Goal: Task Accomplishment & Management: Use online tool/utility

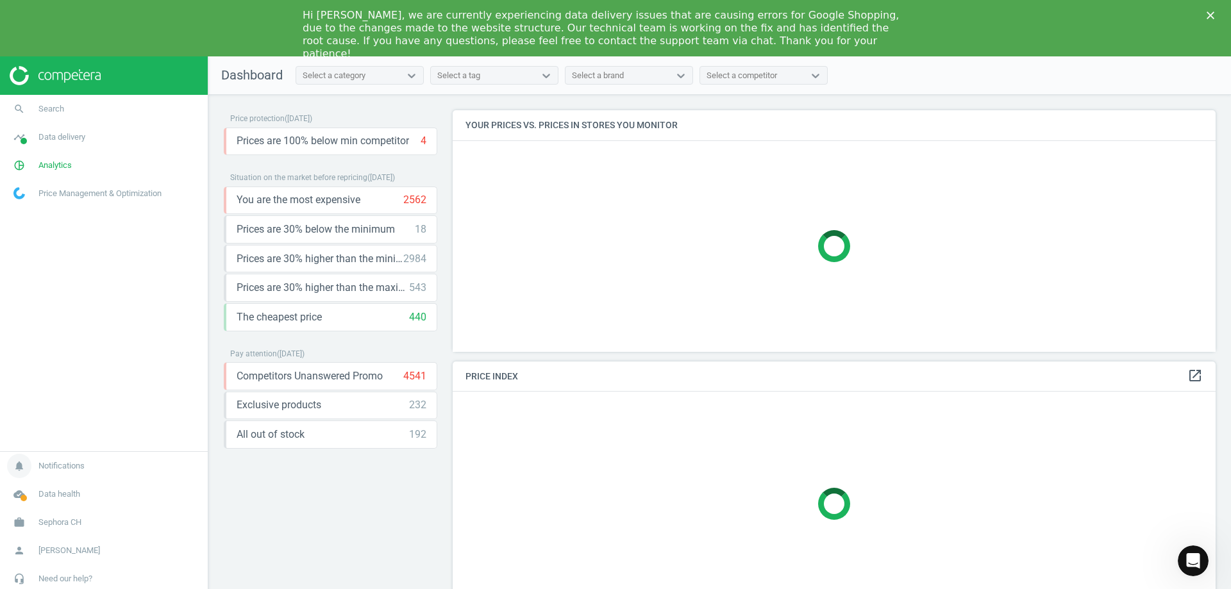
click at [64, 467] on span "Notifications" at bounding box center [61, 466] width 46 height 12
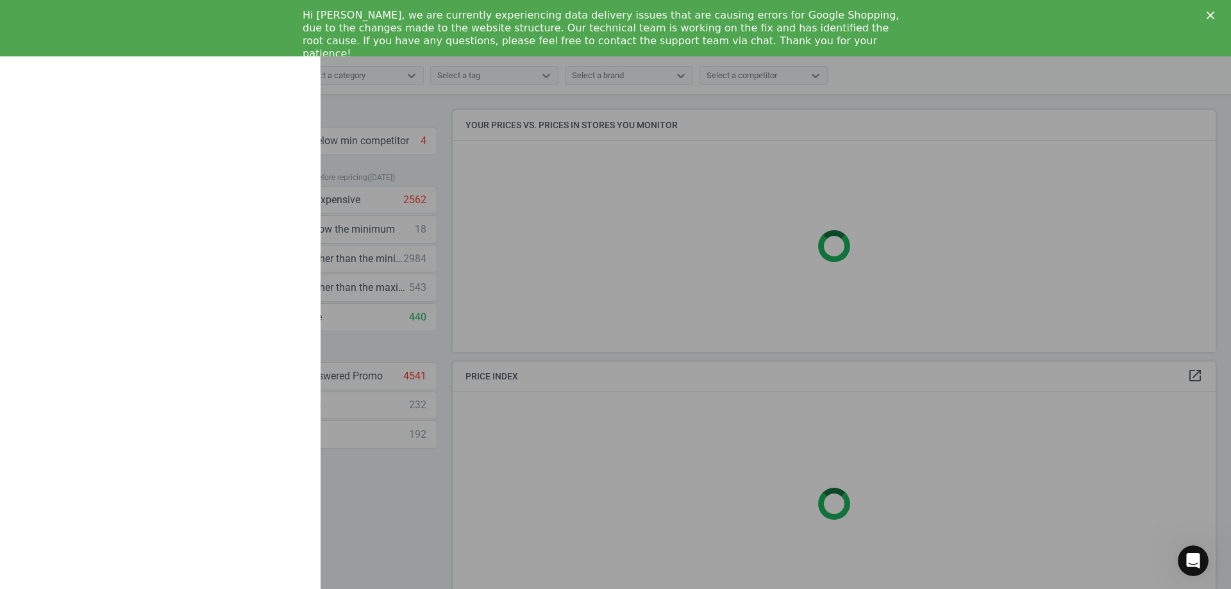
click at [349, 470] on div at bounding box center [615, 294] width 1231 height 589
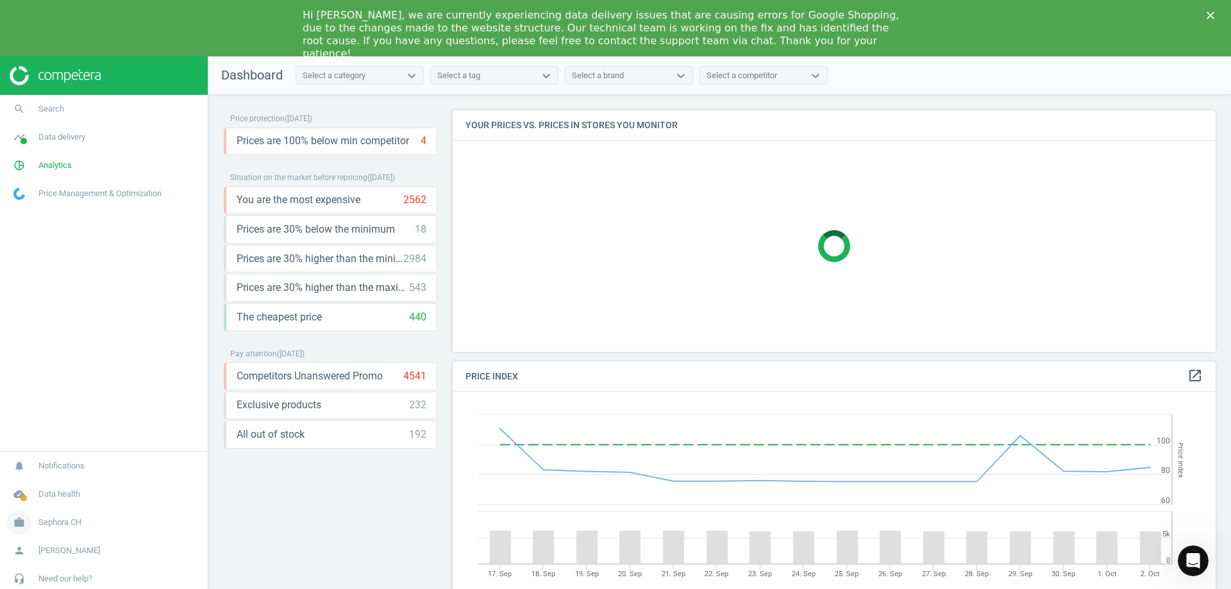
scroll to position [315, 773]
click at [79, 520] on span "Sephora CH" at bounding box center [59, 523] width 43 height 12
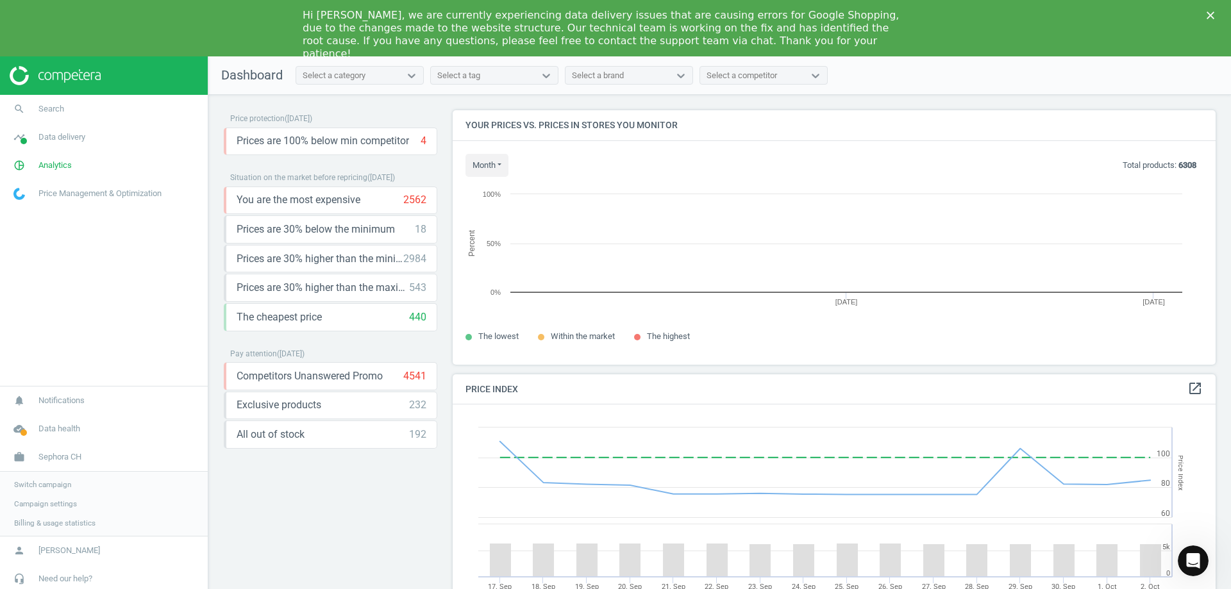
scroll to position [274, 773]
click at [64, 485] on span "Switch campaign" at bounding box center [42, 484] width 57 height 10
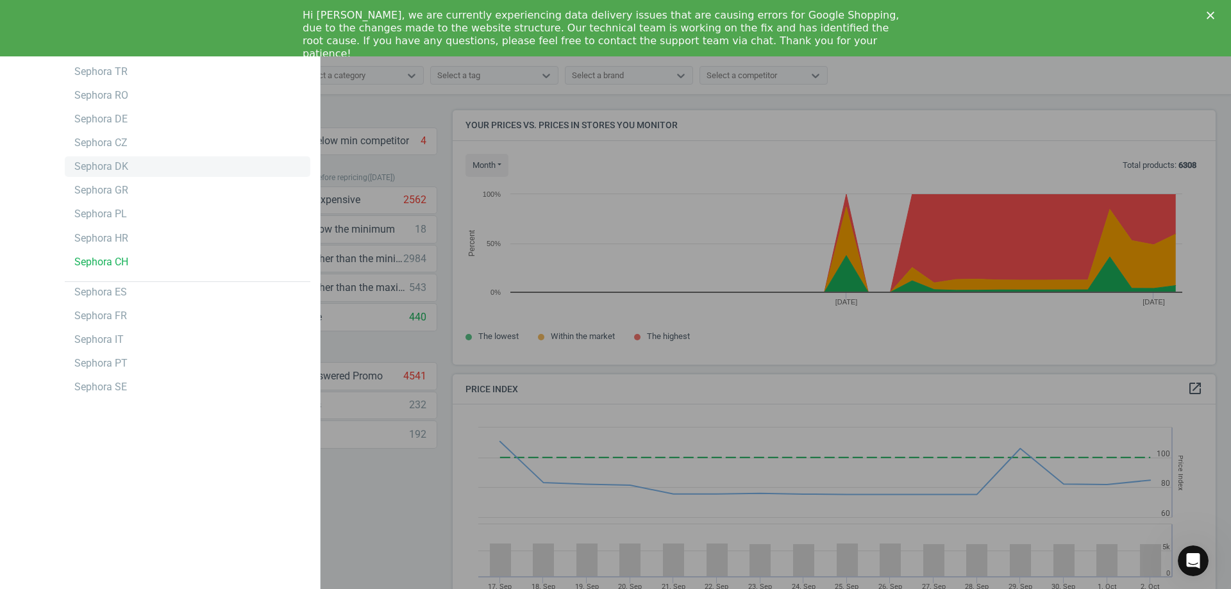
click at [140, 172] on div "Sephora DK" at bounding box center [187, 166] width 245 height 21
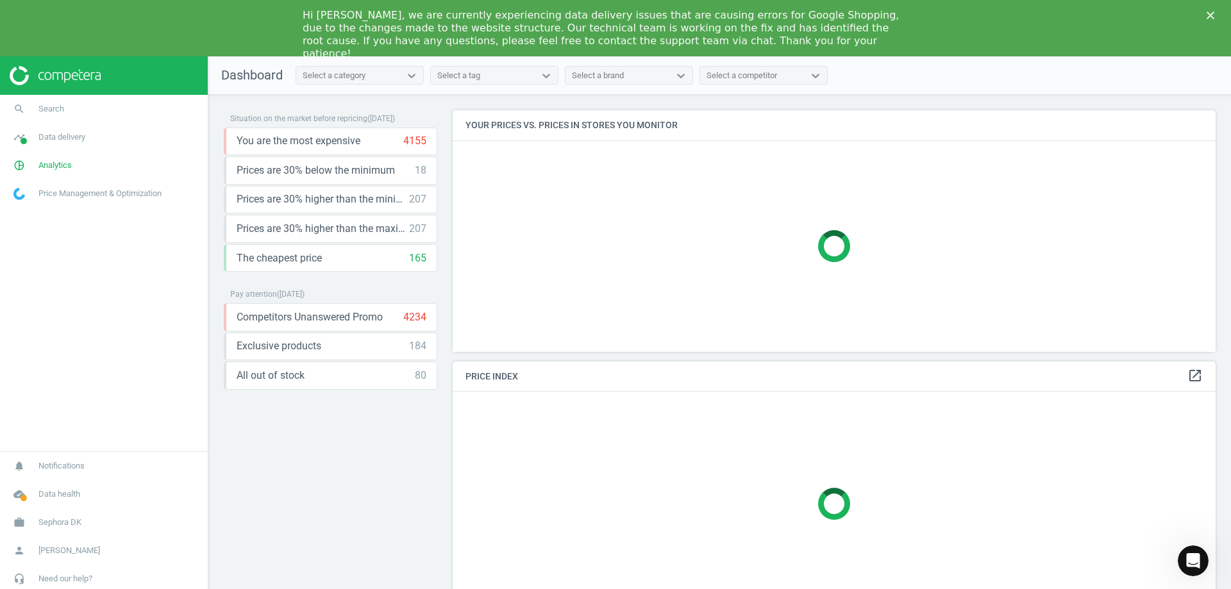
click at [72, 60] on div at bounding box center [104, 75] width 208 height 38
click at [80, 122] on link "search Search" at bounding box center [104, 109] width 208 height 28
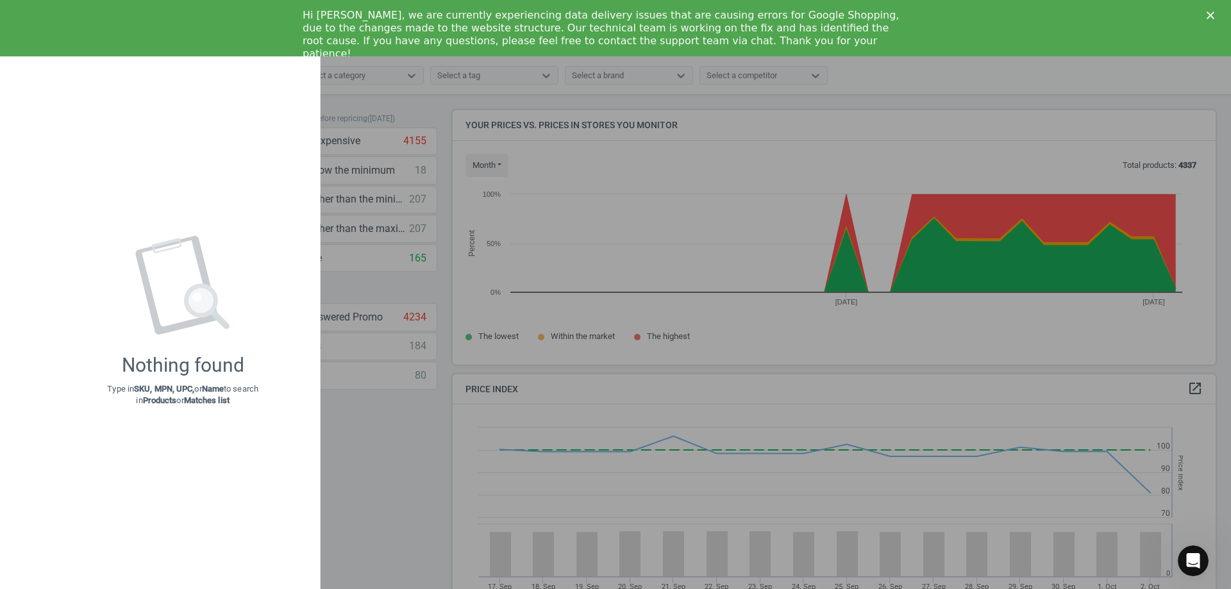
scroll to position [315, 773]
click at [1216, 13] on div "Close" at bounding box center [1212, 16] width 13 height 8
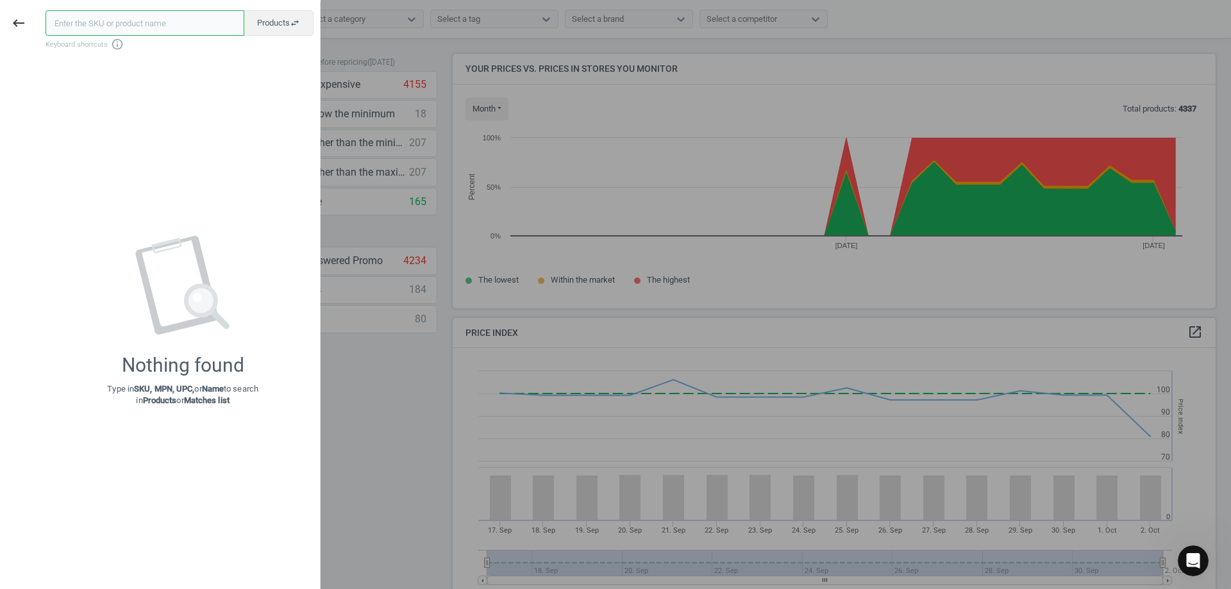
click at [212, 15] on input "text" at bounding box center [145, 23] width 199 height 26
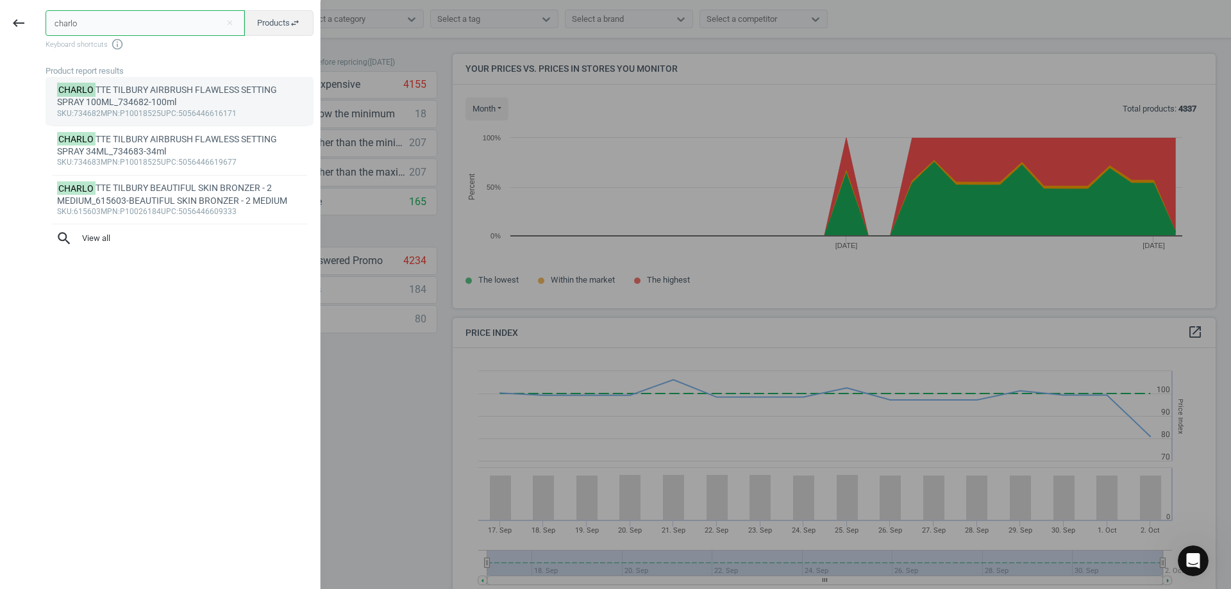
type input "charlo"
click at [185, 103] on div "CHARLO TTE TILBURY AIRBRUSH FLAWLESS SETTING SPRAY 100ML_734682-100ml" at bounding box center [179, 96] width 245 height 25
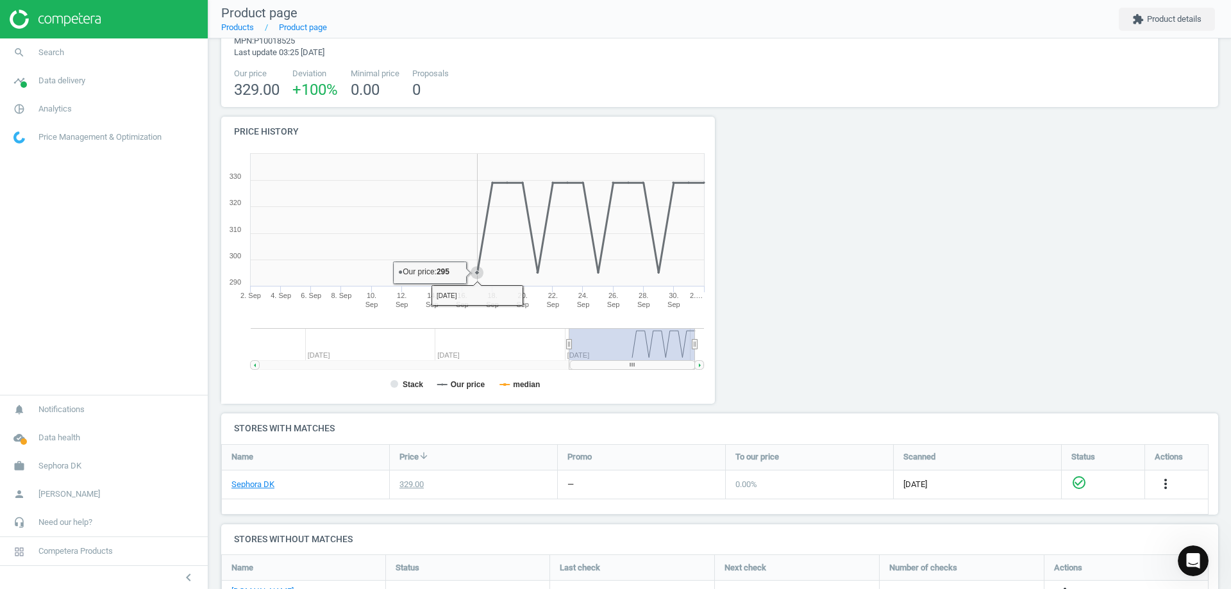
scroll to position [125, 0]
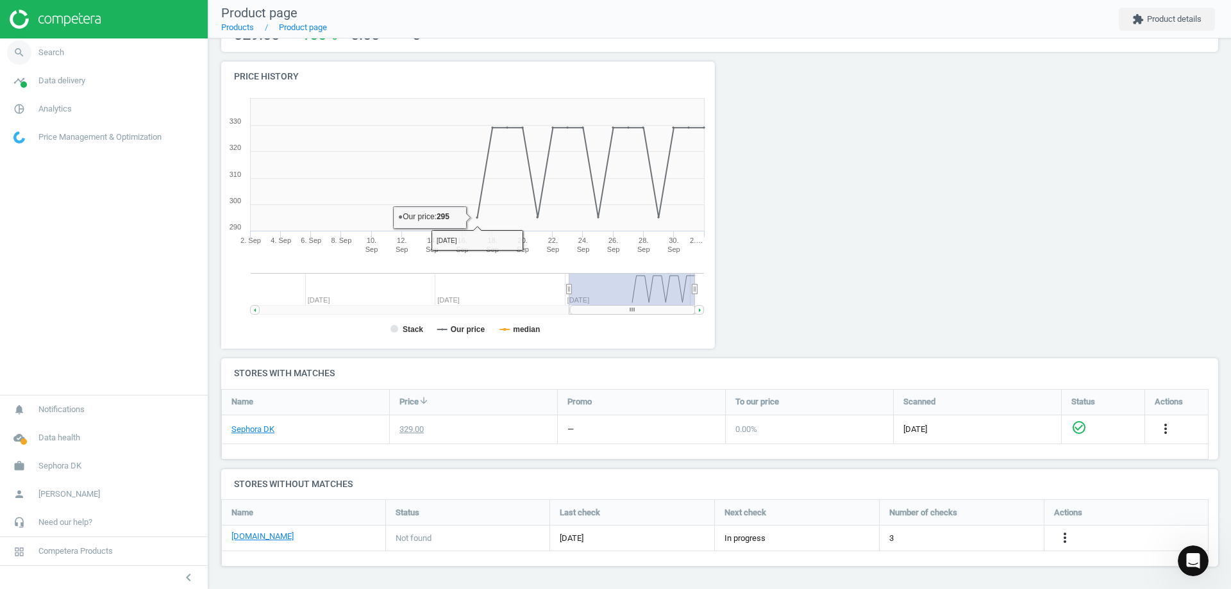
click at [76, 54] on link "search Search" at bounding box center [104, 52] width 208 height 28
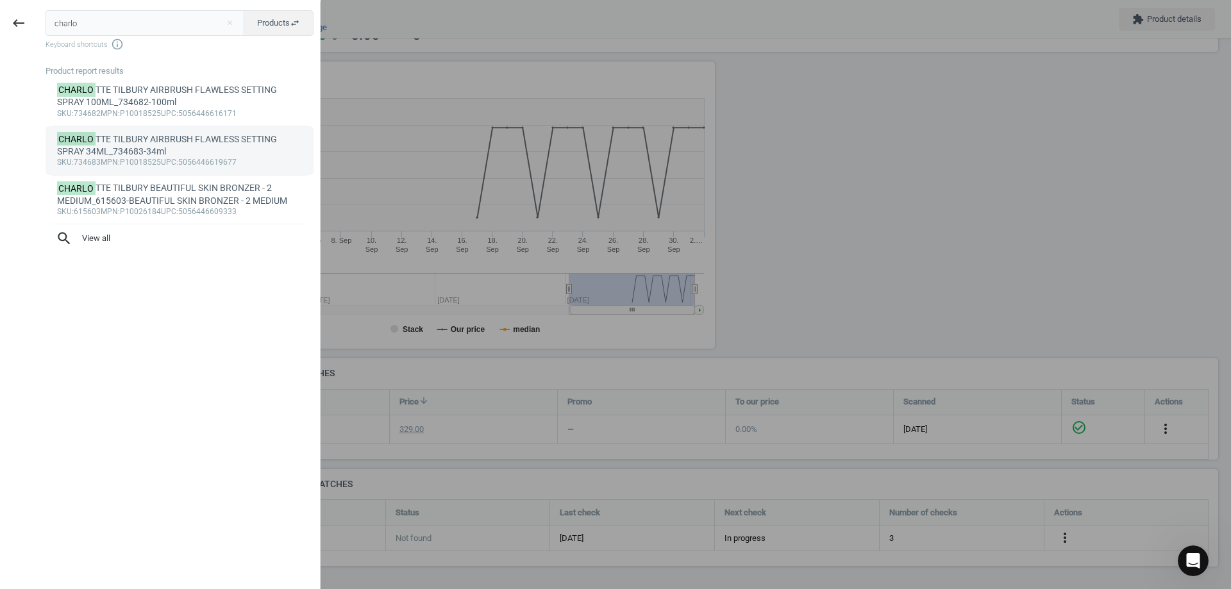
click at [104, 152] on div "CHARLO TTE TILBURY AIRBRUSH FLAWLESS SETTING SPRAY 34ML_734683-34ml" at bounding box center [179, 145] width 245 height 25
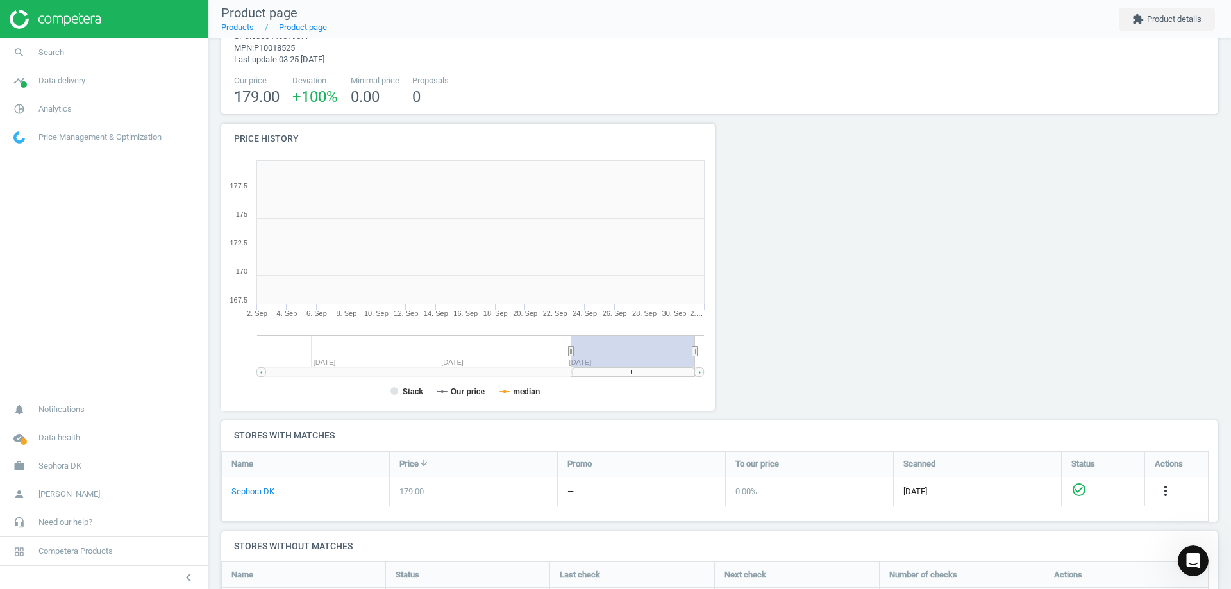
scroll to position [276, 508]
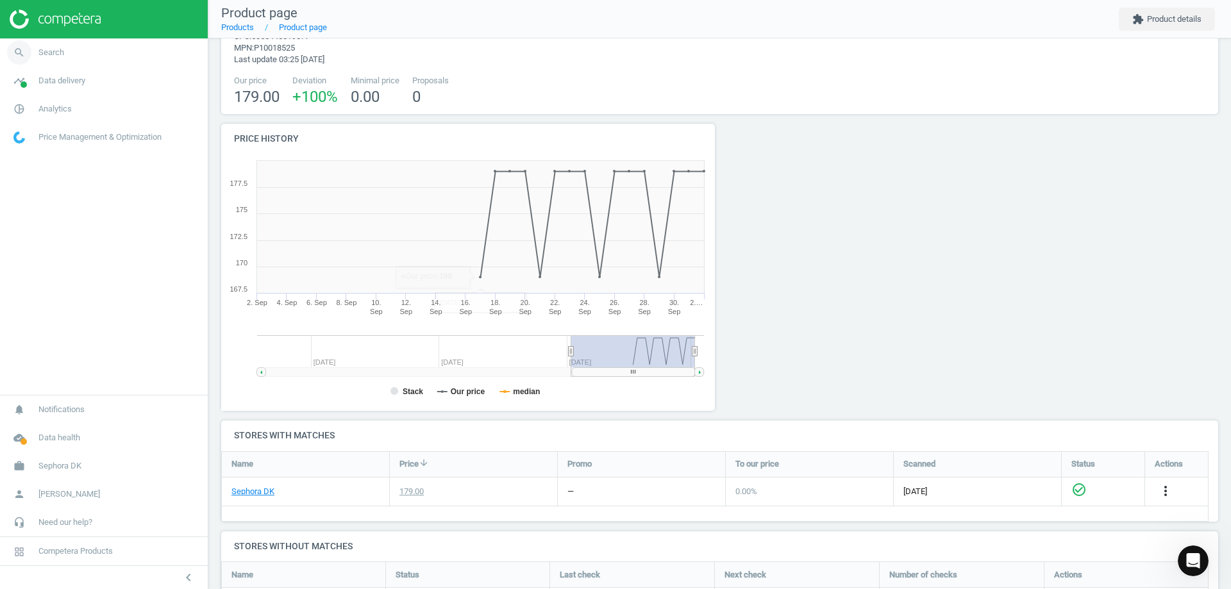
click at [77, 54] on link "search Search" at bounding box center [104, 52] width 208 height 28
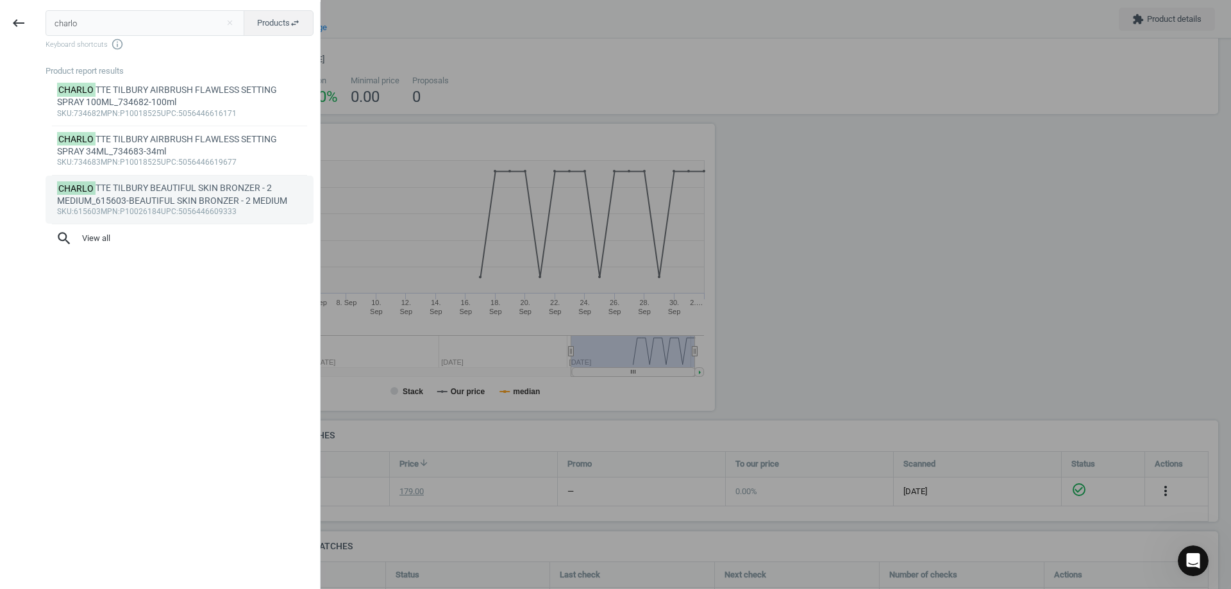
click at [117, 192] on div "CHARLO TTE TILBURY BEAUTIFUL SKIN BRONZER - 2 MEDIUM_615603-BEAUTIFUL SKIN BRON…" at bounding box center [179, 194] width 245 height 25
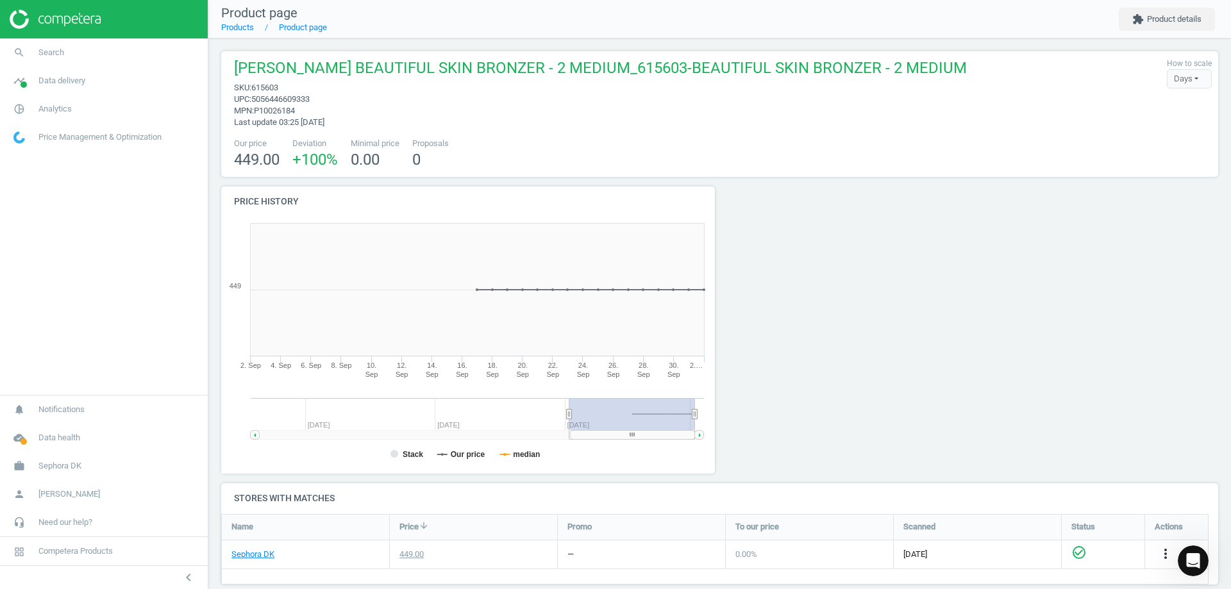
scroll to position [1, 0]
click at [54, 55] on span "Search" at bounding box center [51, 53] width 26 height 12
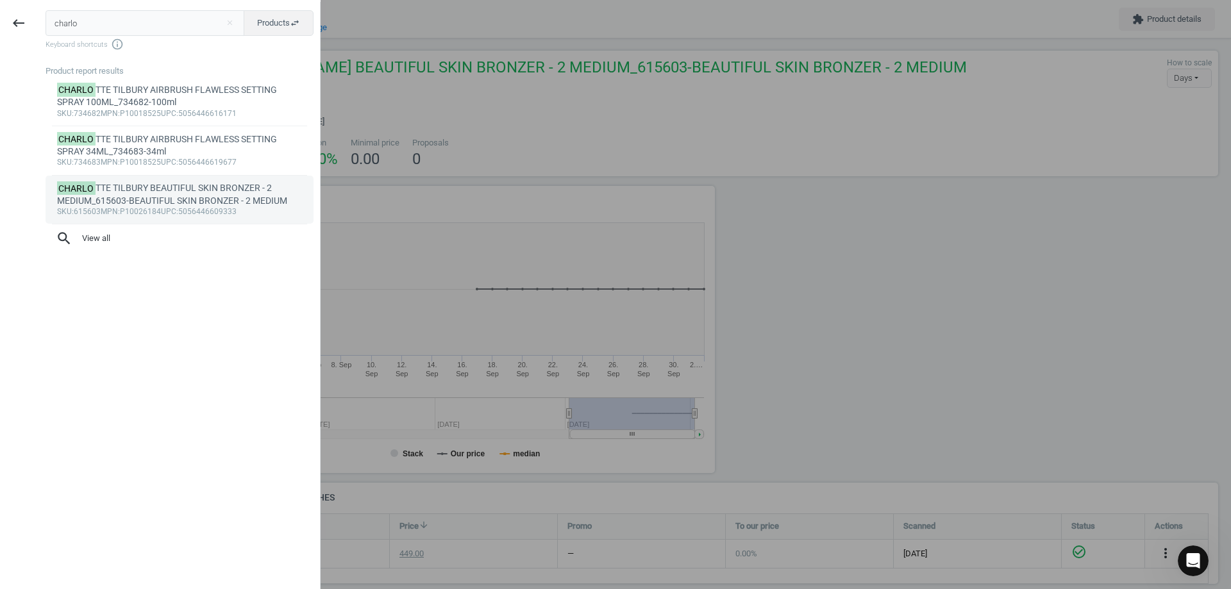
click at [187, 192] on div "CHARLO TTE TILBURY BEAUTIFUL SKIN BRONZER - 2 MEDIUM_615603-BEAUTIFUL SKIN BRON…" at bounding box center [179, 194] width 245 height 25
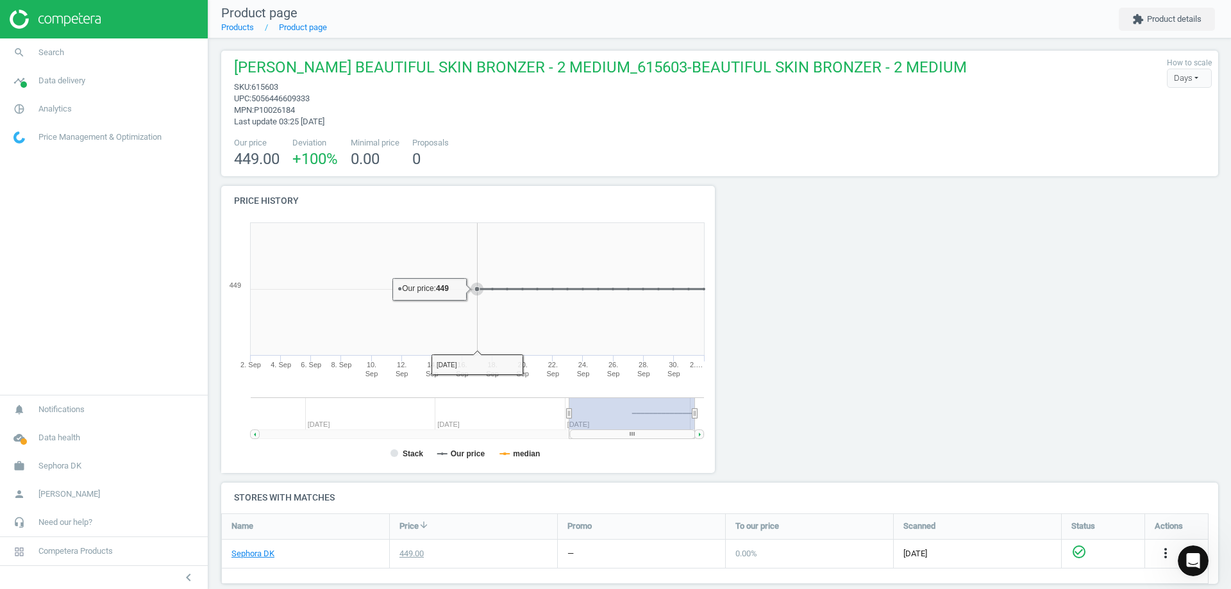
scroll to position [97, 0]
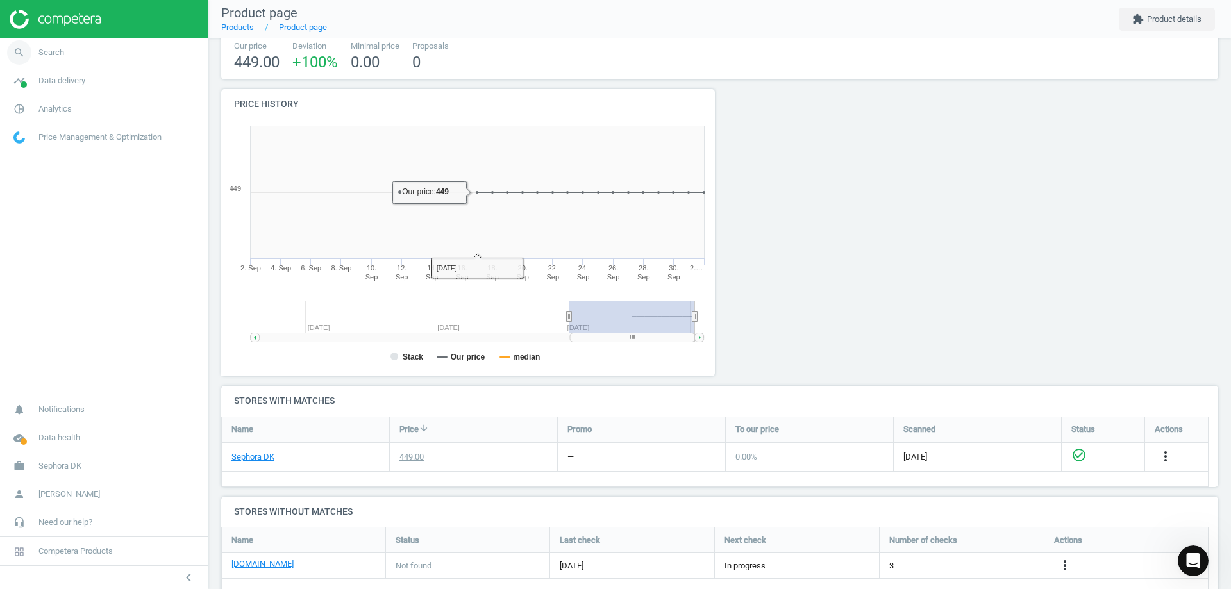
click at [85, 59] on link "search Search" at bounding box center [104, 52] width 208 height 28
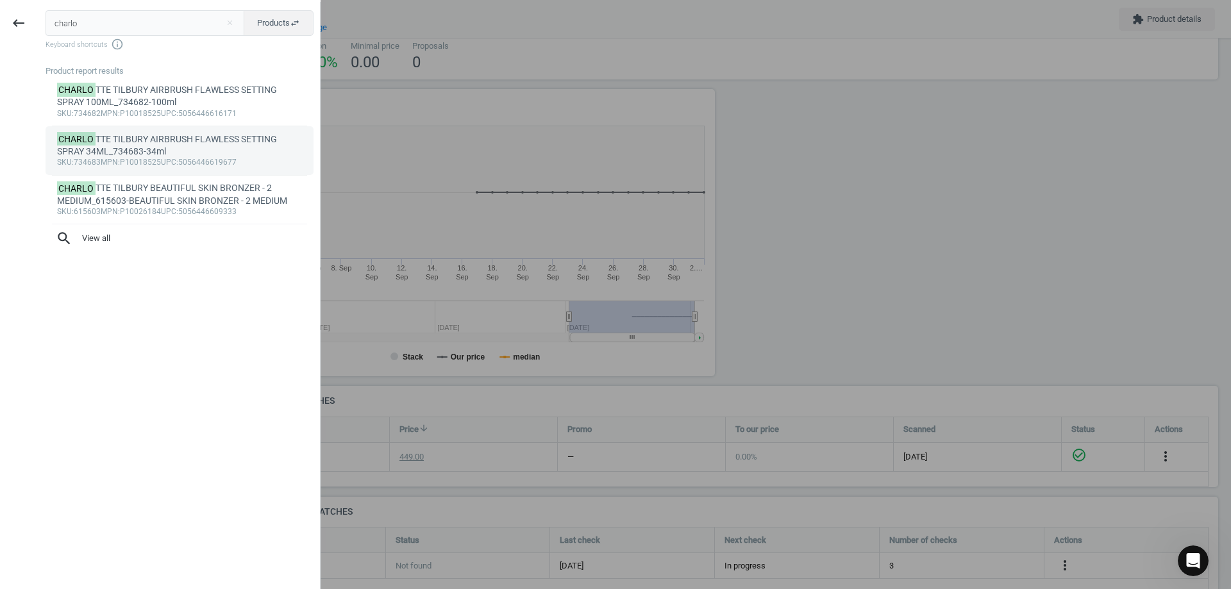
click at [210, 143] on div "CHARLO TTE TILBURY AIRBRUSH FLAWLESS SETTING SPRAY 34ML_734683-34ml" at bounding box center [179, 145] width 245 height 25
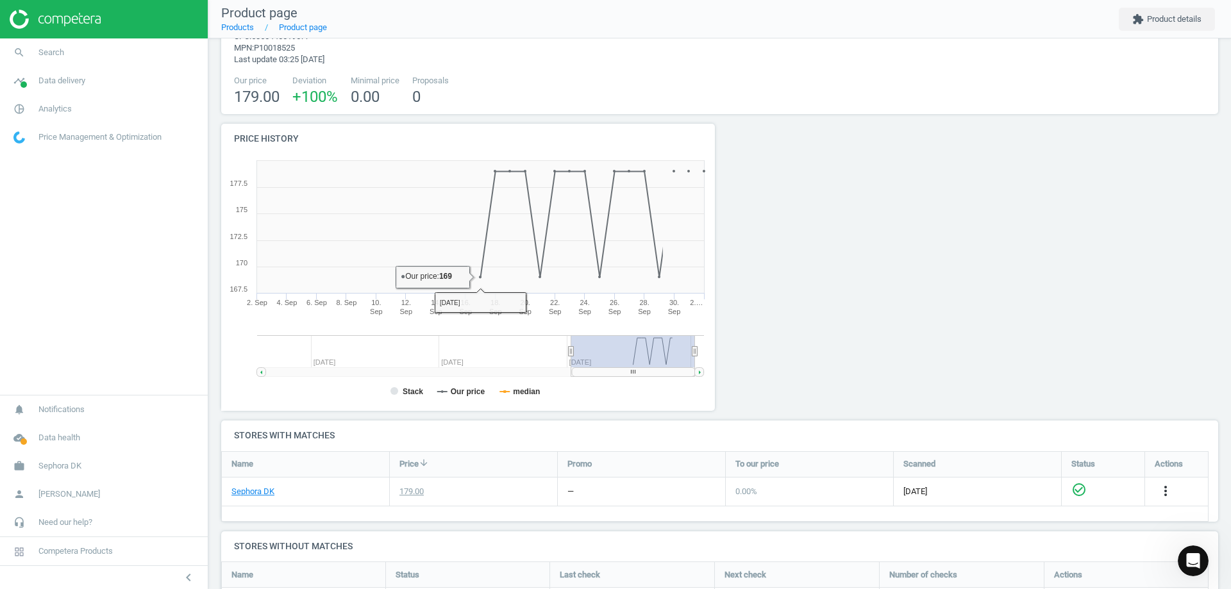
scroll to position [125, 0]
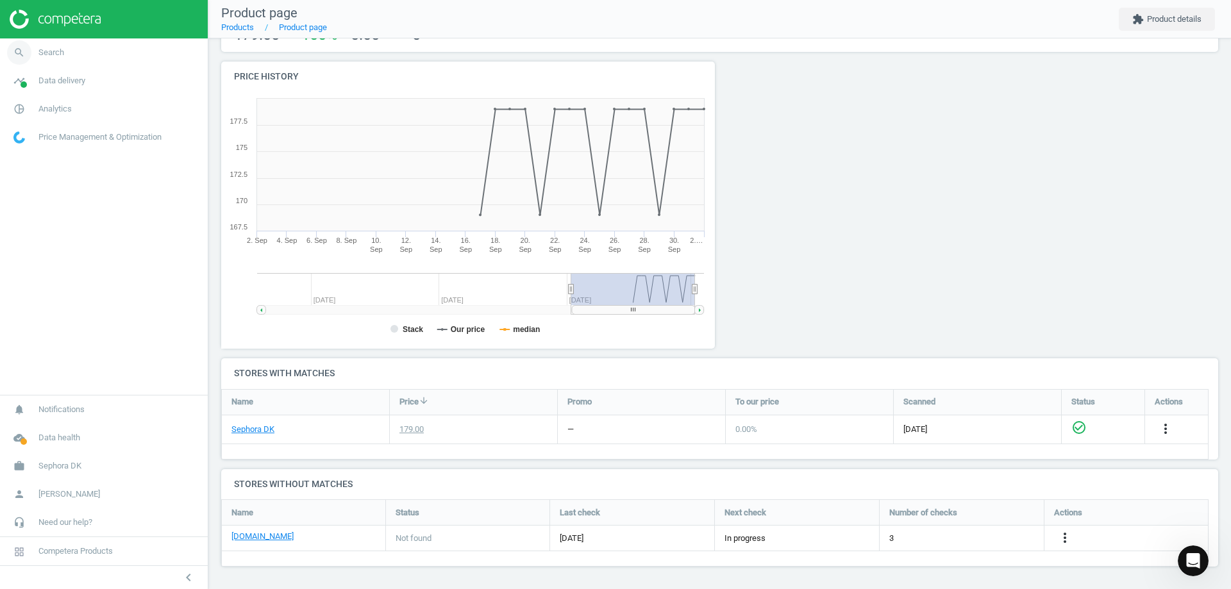
click at [85, 52] on link "search Search" at bounding box center [104, 52] width 208 height 28
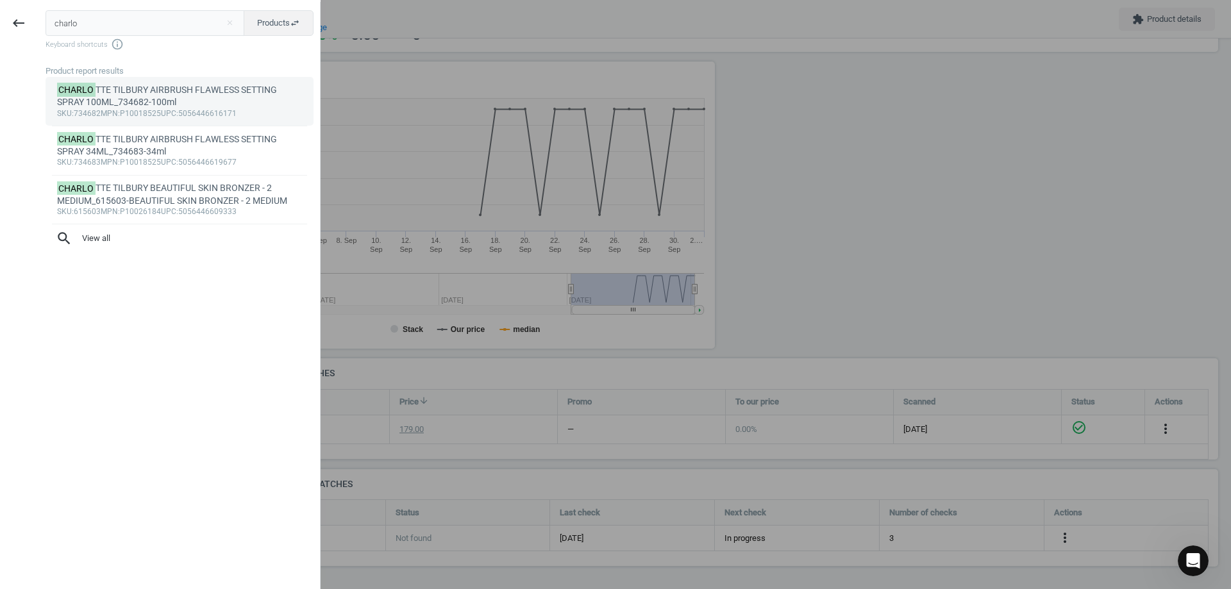
click at [128, 104] on div "CHARLO TTE TILBURY AIRBRUSH FLAWLESS SETTING SPRAY 100ML_734682-100ml" at bounding box center [179, 96] width 245 height 25
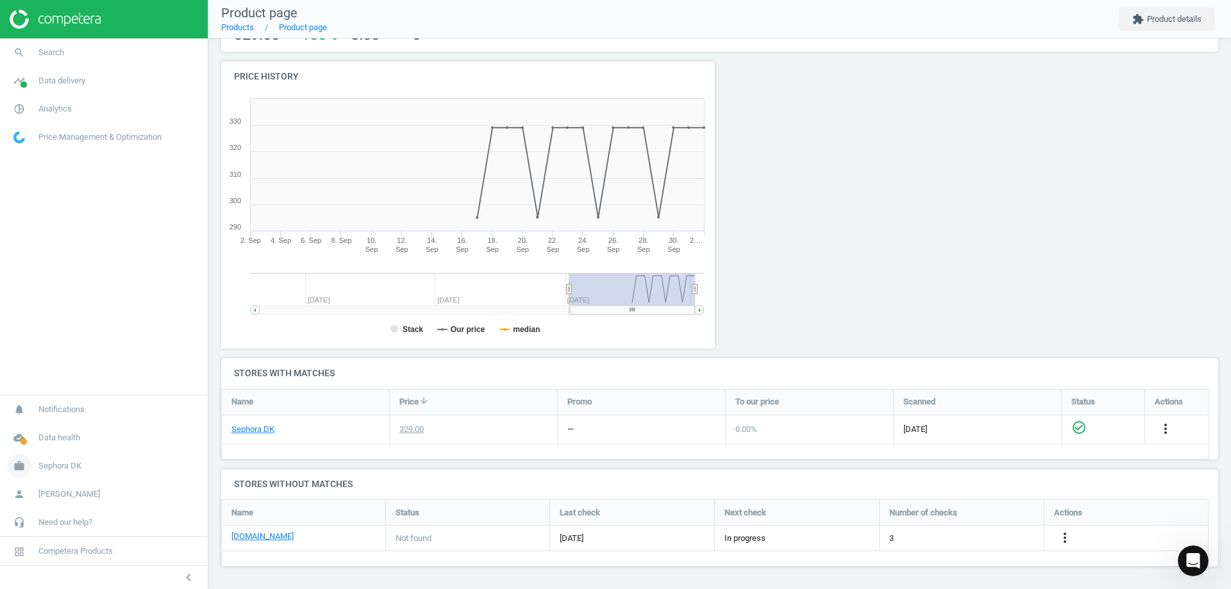
click at [83, 465] on link "work Sephora DK" at bounding box center [104, 466] width 208 height 28
click at [54, 428] on span "Switch campaign" at bounding box center [42, 428] width 57 height 10
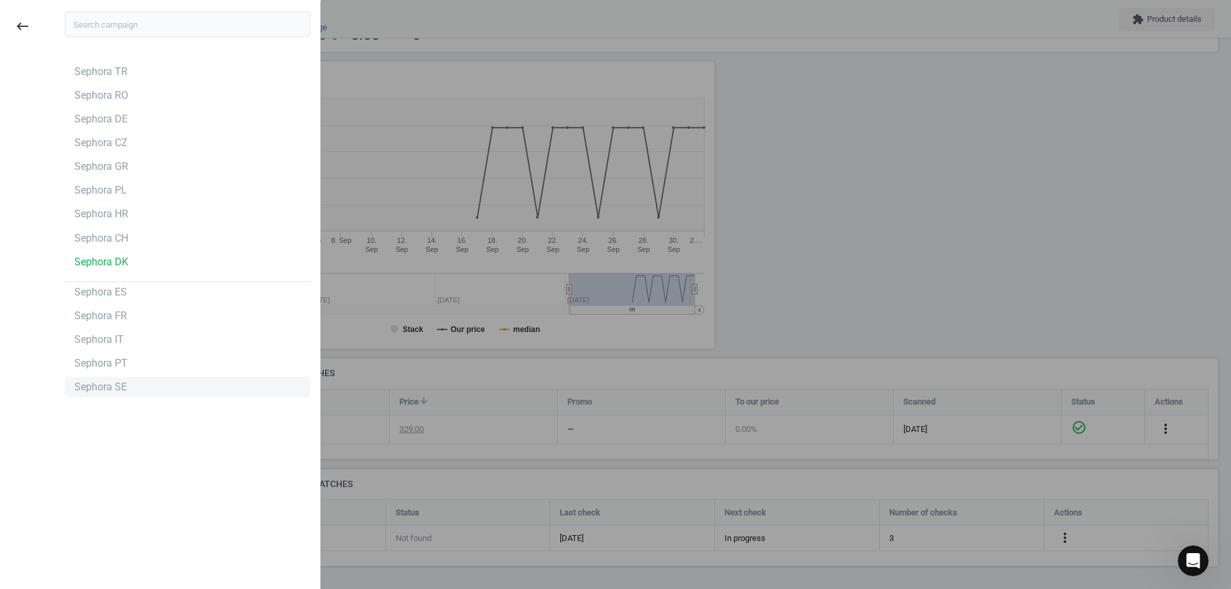
click at [161, 386] on div "Sephora SE" at bounding box center [187, 387] width 245 height 21
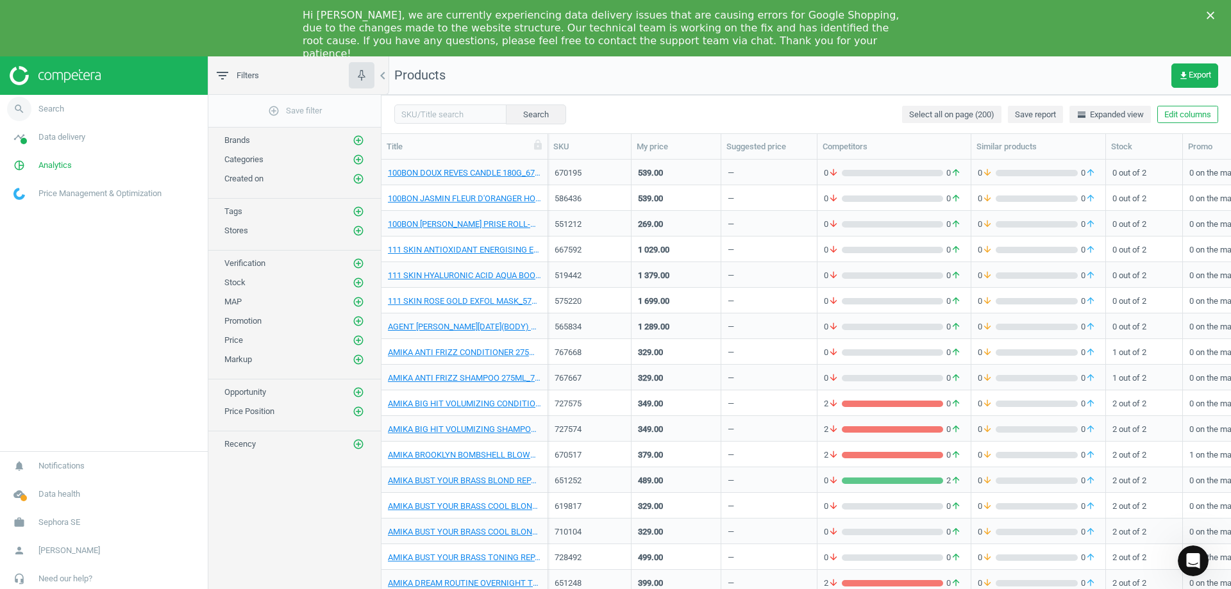
click at [56, 109] on span "Search" at bounding box center [51, 109] width 26 height 12
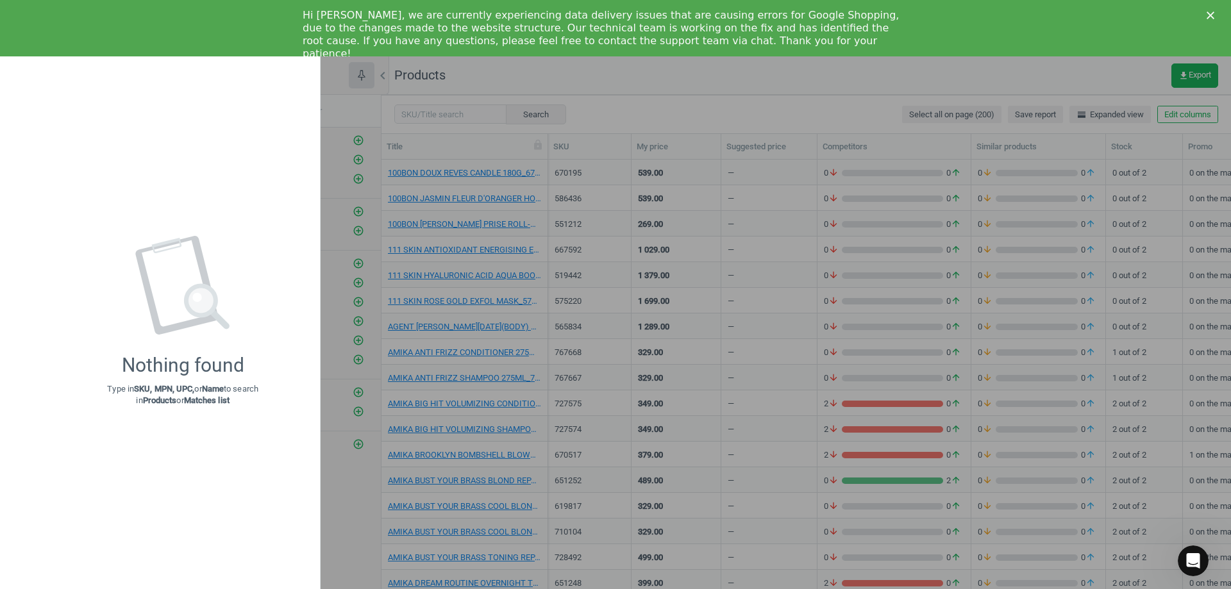
click at [476, 249] on div at bounding box center [615, 294] width 1231 height 589
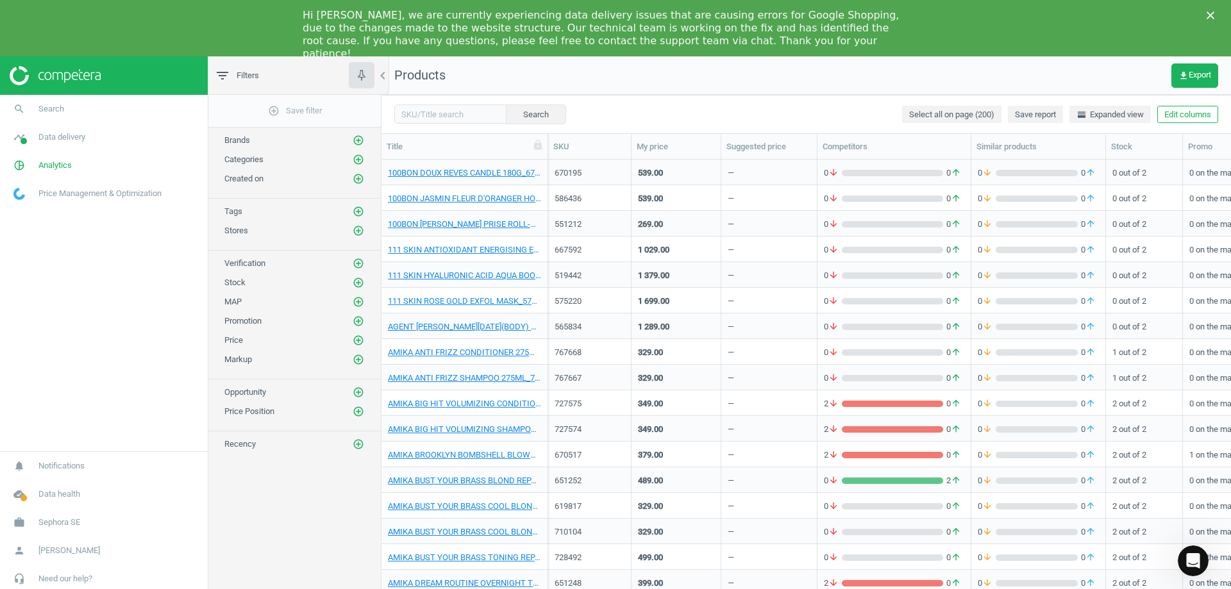
click at [1209, 14] on polygon "Close" at bounding box center [1210, 16] width 8 height 8
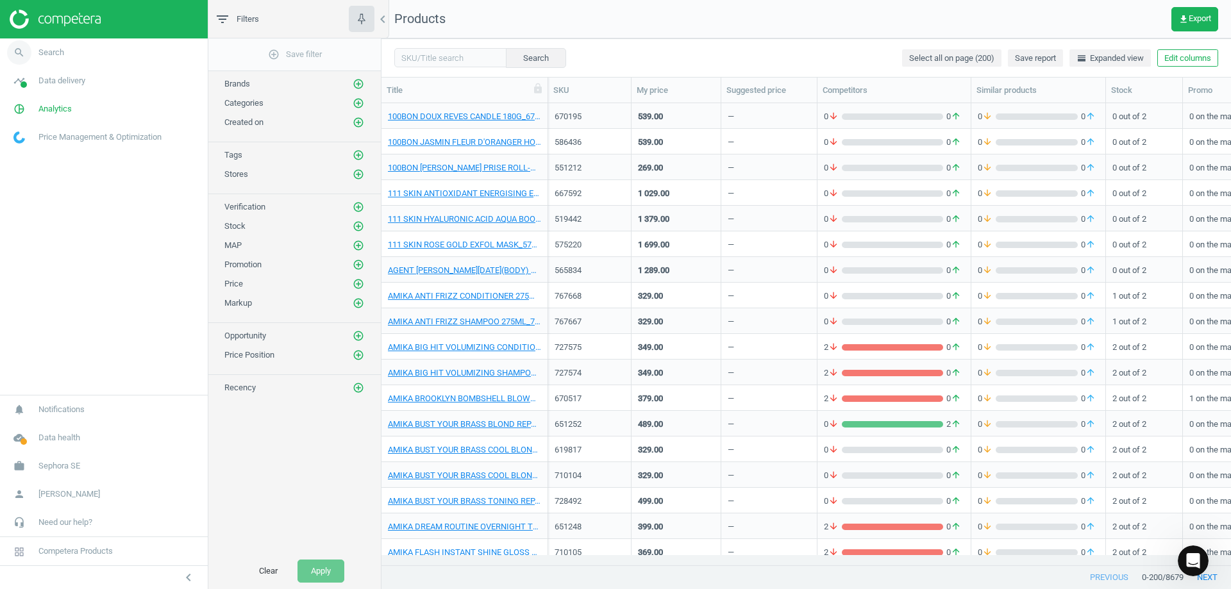
click at [79, 51] on link "search Search" at bounding box center [104, 52] width 208 height 28
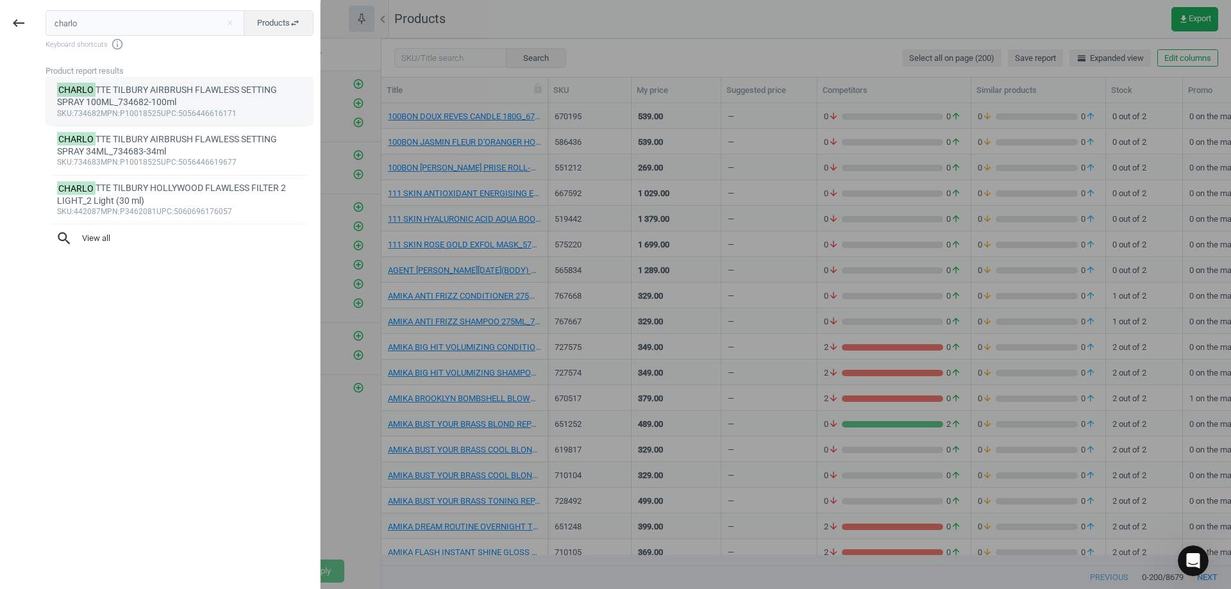
type input "charlo"
click at [102, 110] on div "sku :734682 mpn :P10018525 upc :5056446616171" at bounding box center [179, 114] width 245 height 10
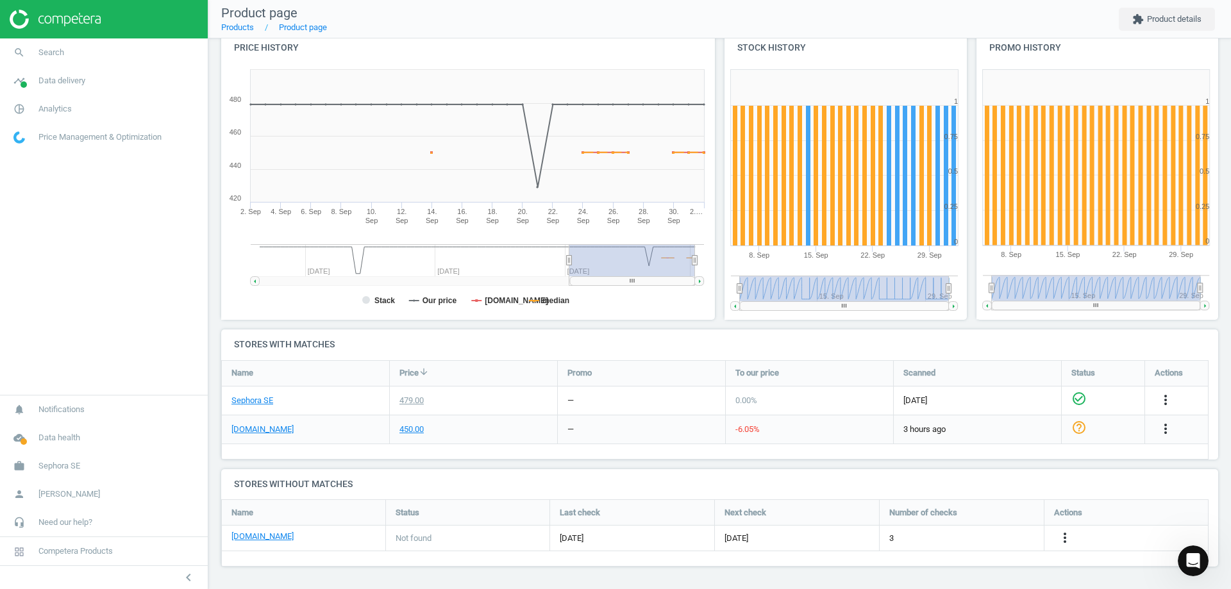
scroll to position [153, 0]
click at [61, 63] on link "search Search" at bounding box center [104, 52] width 208 height 28
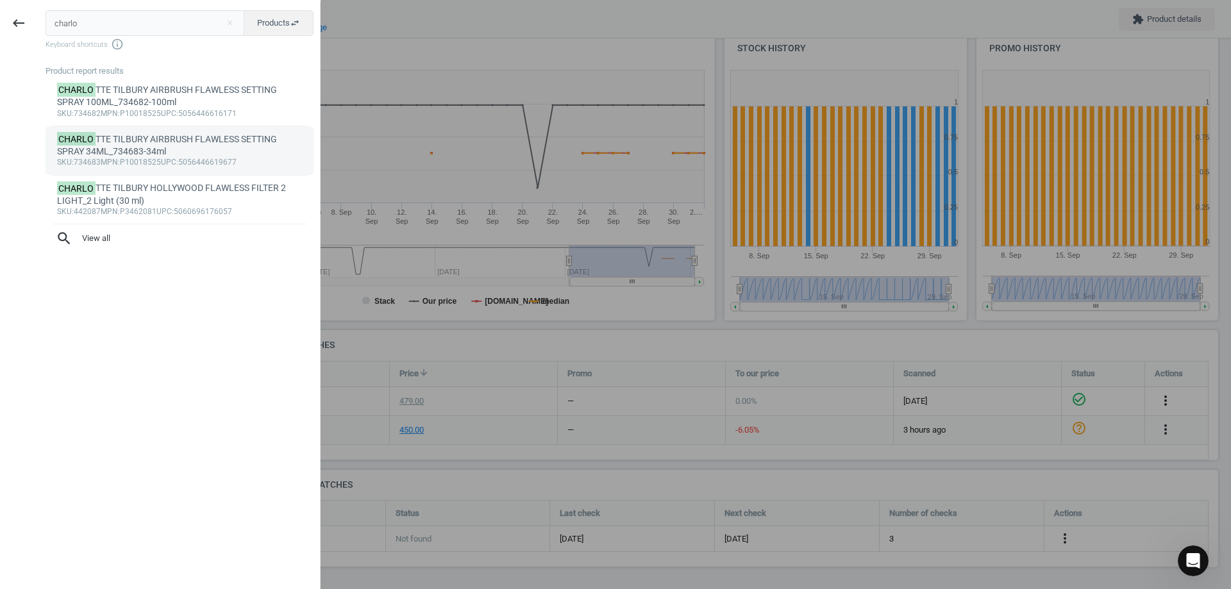
click at [186, 162] on div "sku :734683 mpn :P10018525 upc :5056446619677" at bounding box center [179, 163] width 245 height 10
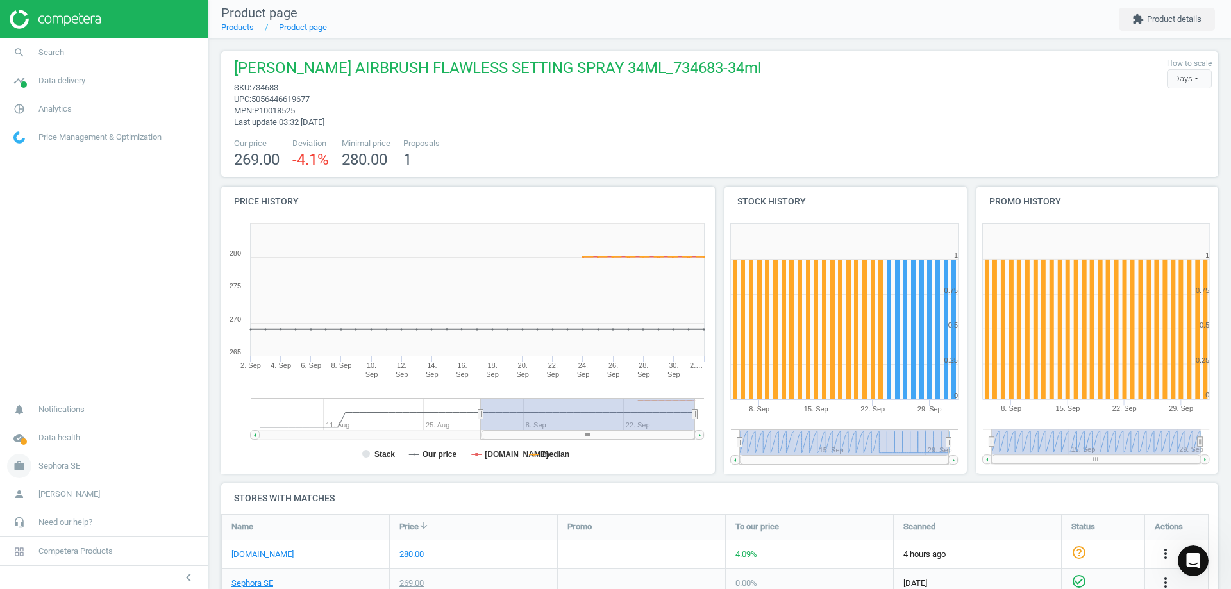
click at [76, 467] on span "Sephora SE" at bounding box center [59, 466] width 42 height 12
click at [37, 422] on link "Switch campaign" at bounding box center [104, 428] width 208 height 19
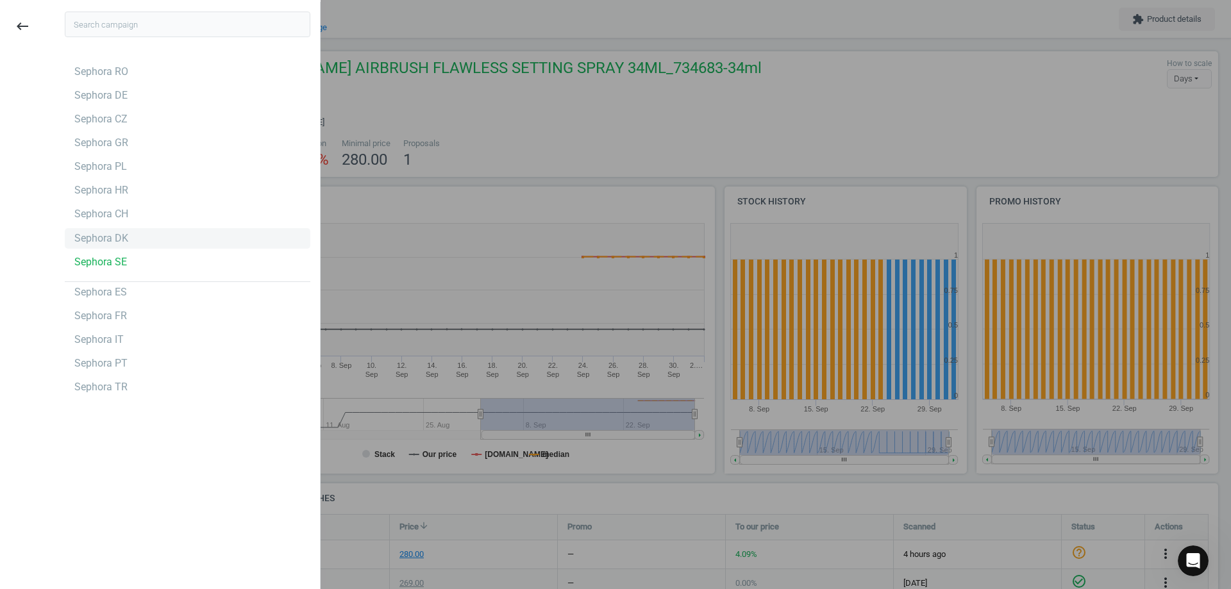
click at [162, 232] on div "Sephora DK" at bounding box center [187, 238] width 245 height 21
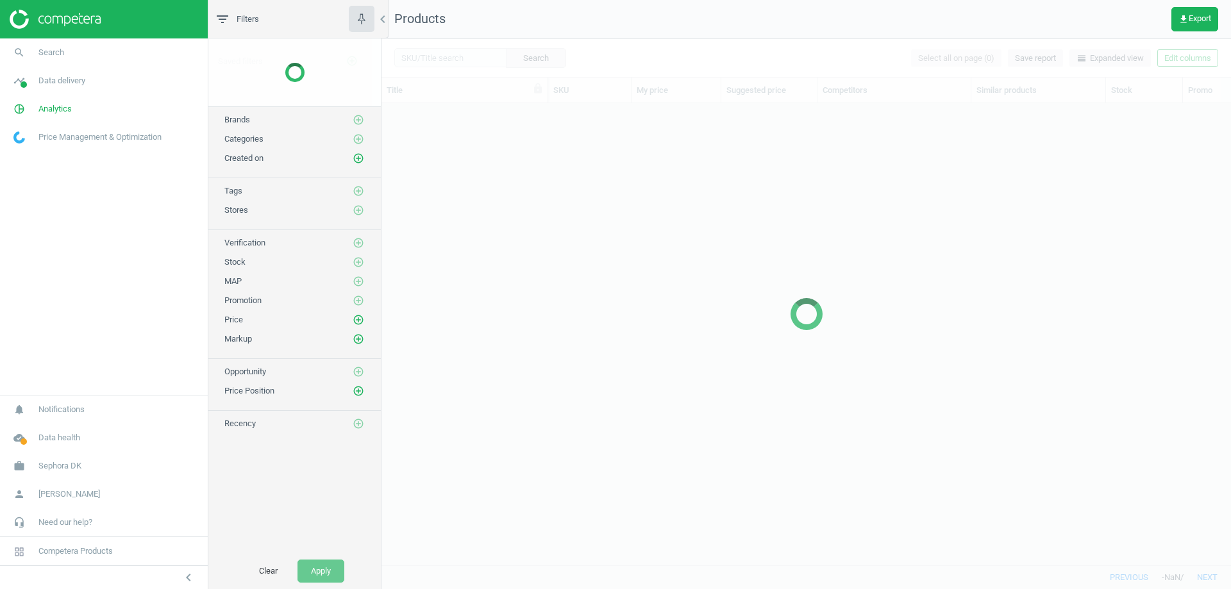
scroll to position [442, 840]
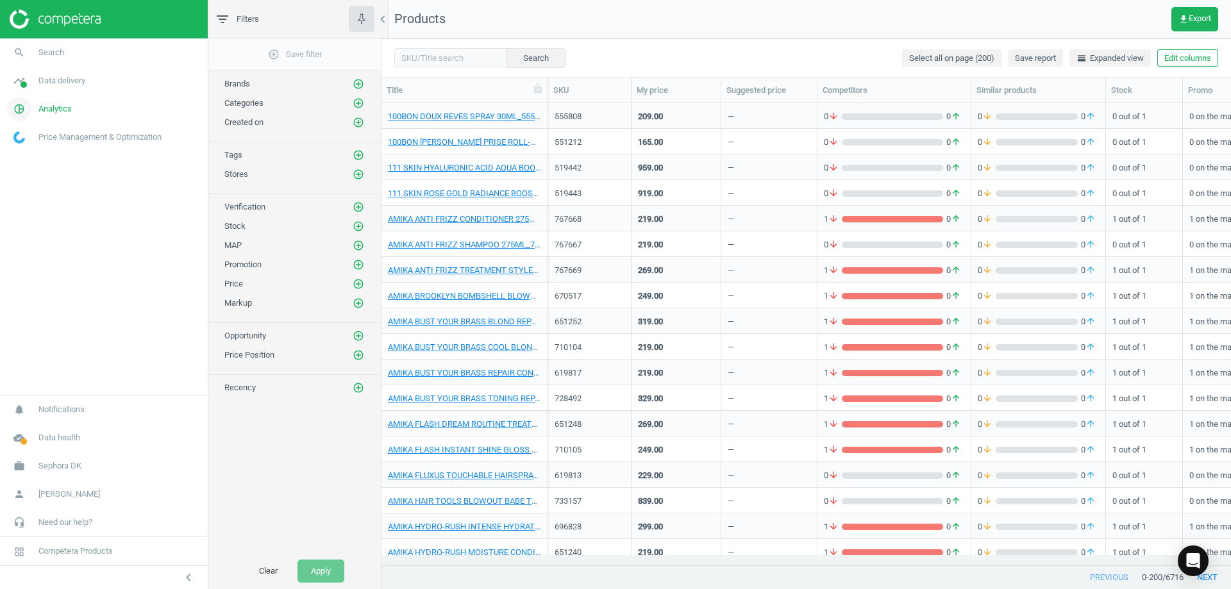
click at [63, 106] on span "Analytics" at bounding box center [54, 109] width 33 height 12
click at [53, 85] on span "Data delivery" at bounding box center [61, 81] width 47 height 12
click at [39, 162] on span "Rematching" at bounding box center [33, 166] width 39 height 10
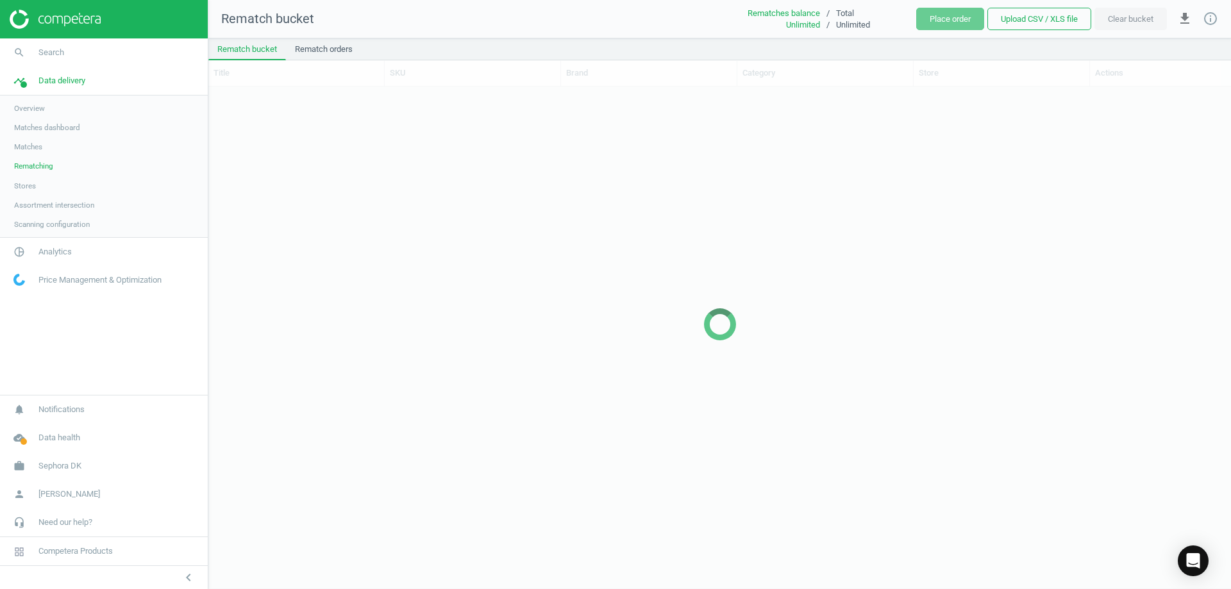
scroll to position [482, 1013]
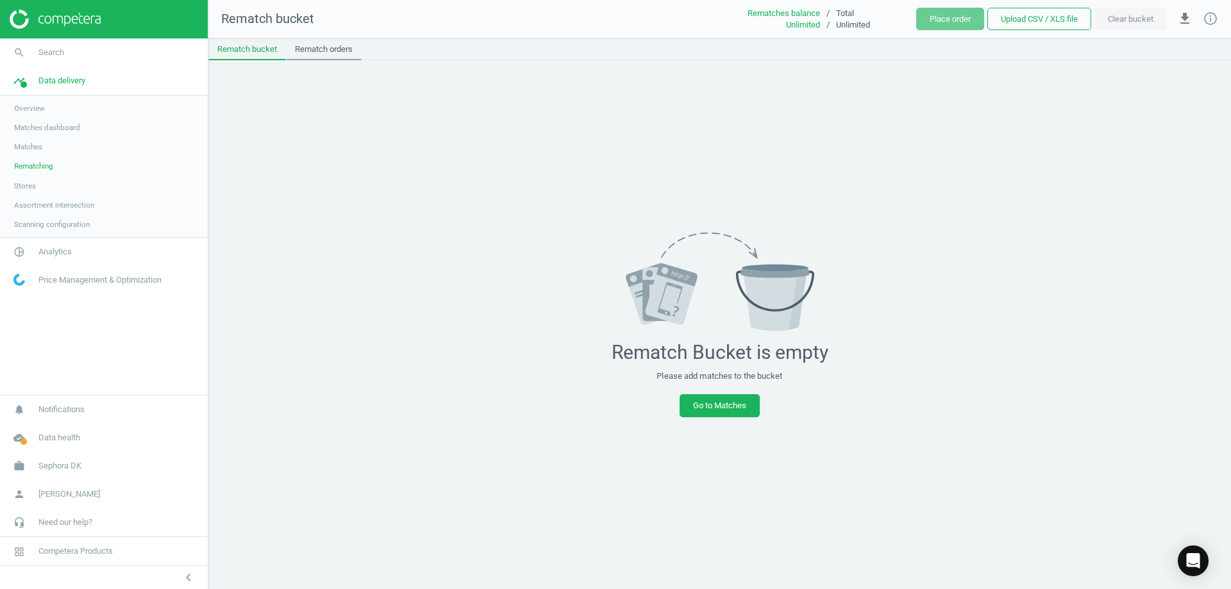
click at [313, 56] on link "Rematch orders" at bounding box center [324, 49] width 76 height 22
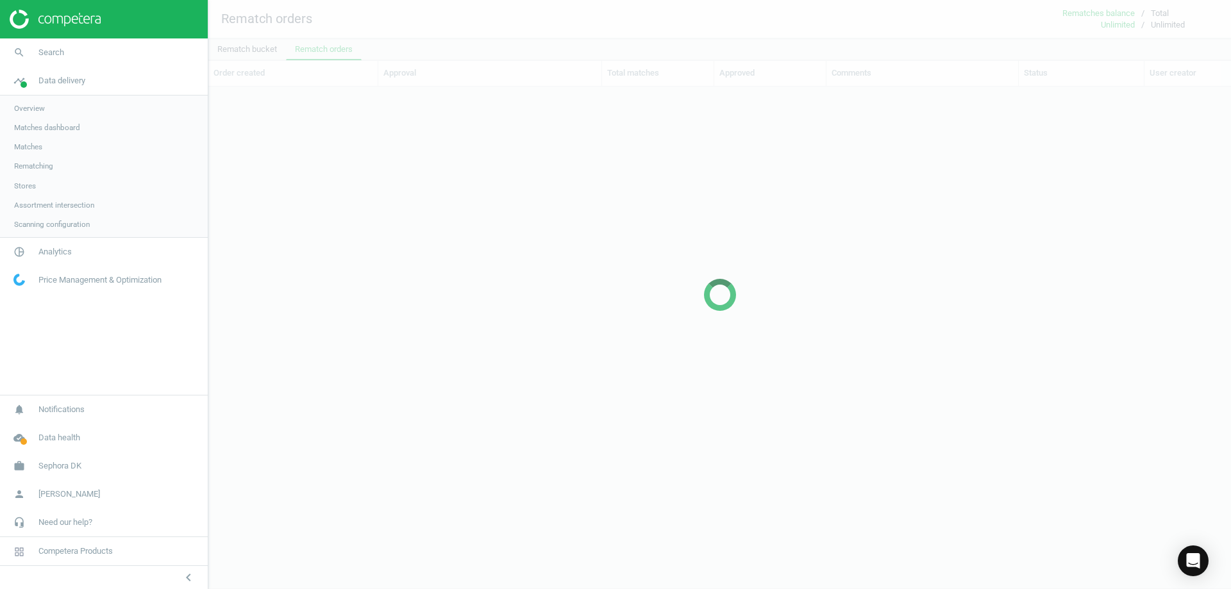
scroll to position [459, 1013]
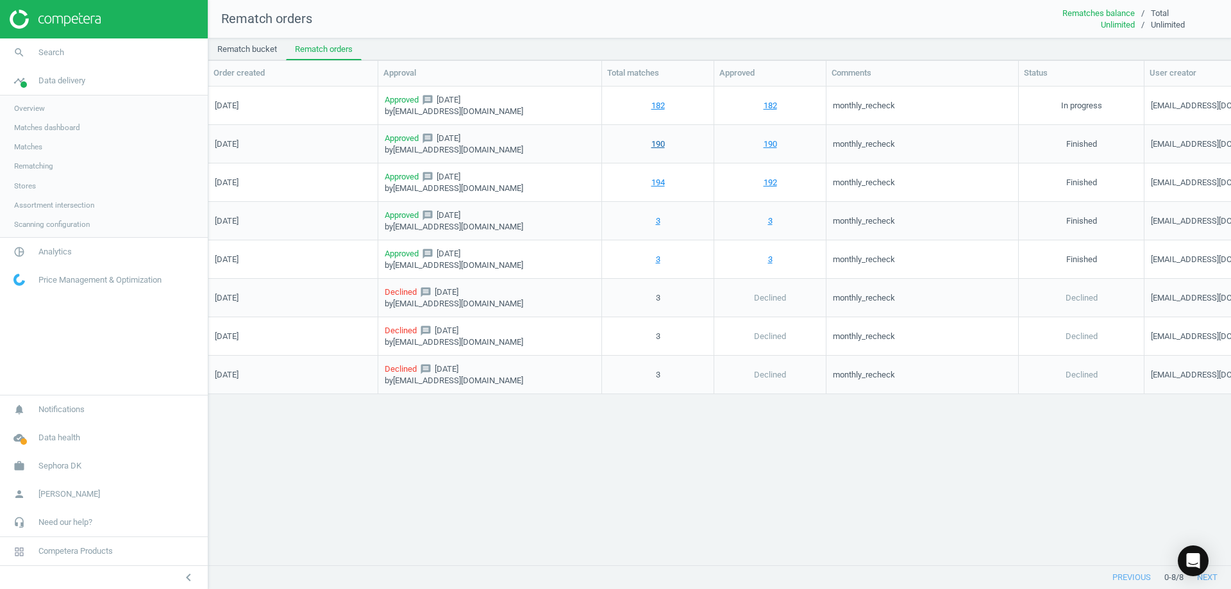
click at [661, 141] on link "190" at bounding box center [657, 144] width 13 height 12
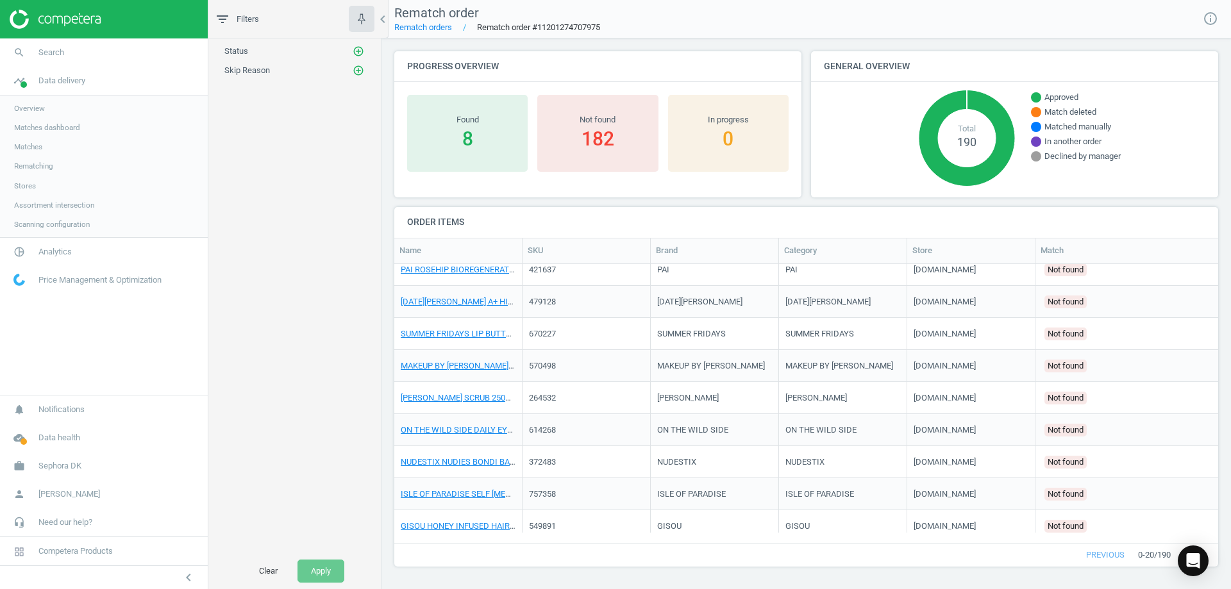
scroll to position [372, 0]
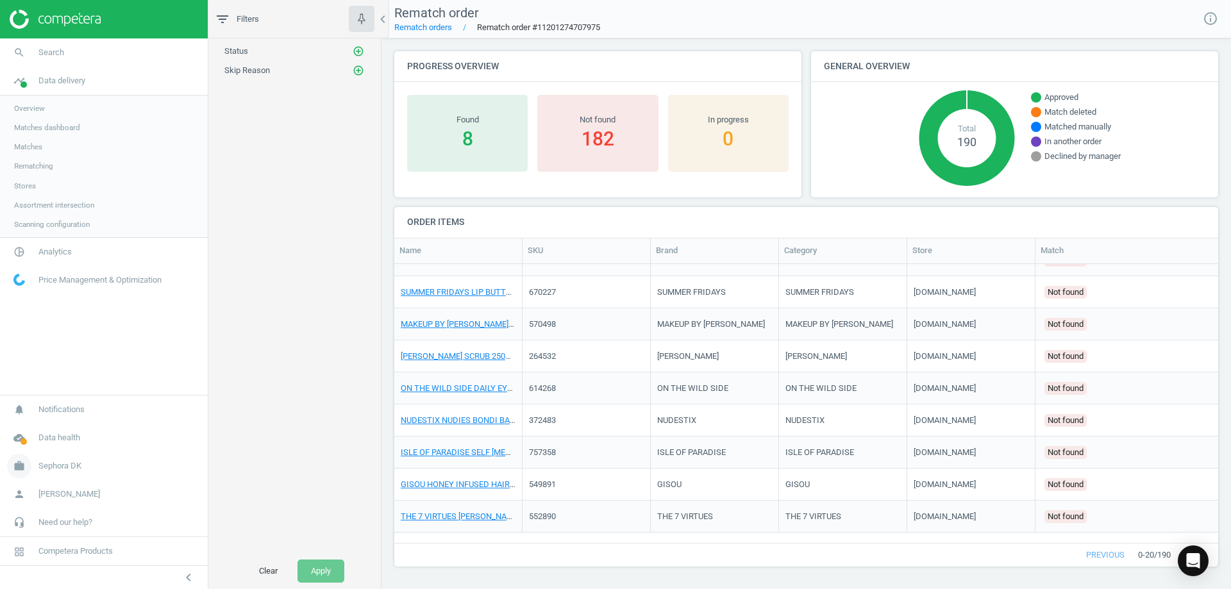
click at [81, 454] on link "work Sephora DK" at bounding box center [104, 466] width 208 height 28
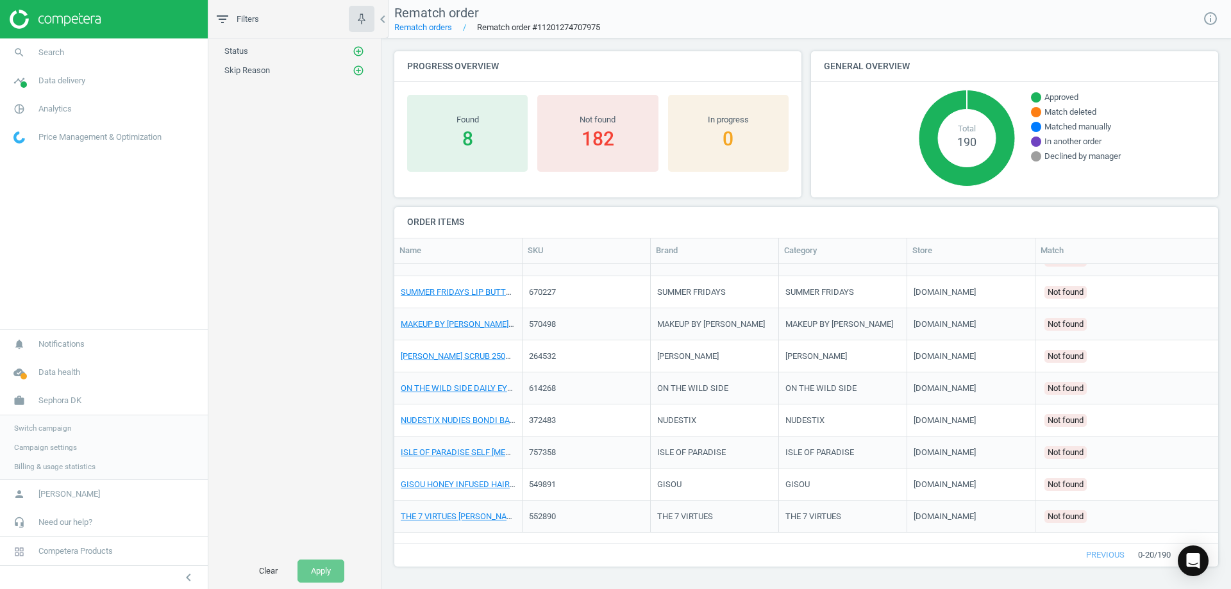
click at [54, 429] on span "Switch campaign" at bounding box center [42, 428] width 57 height 10
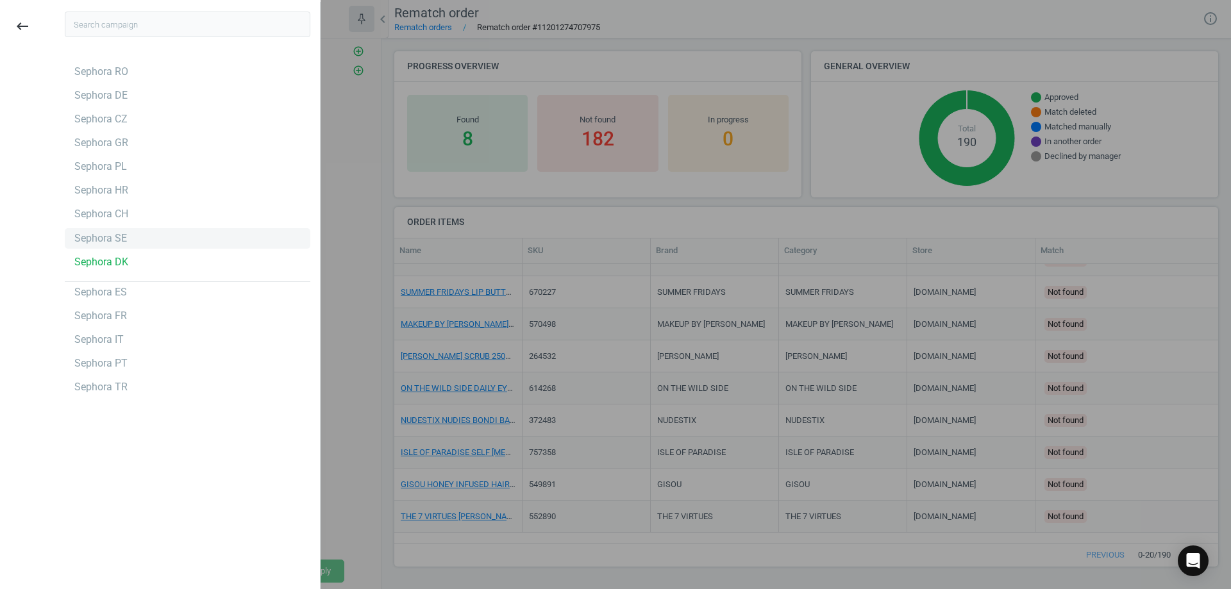
click at [161, 229] on div "Sephora SE" at bounding box center [187, 238] width 245 height 21
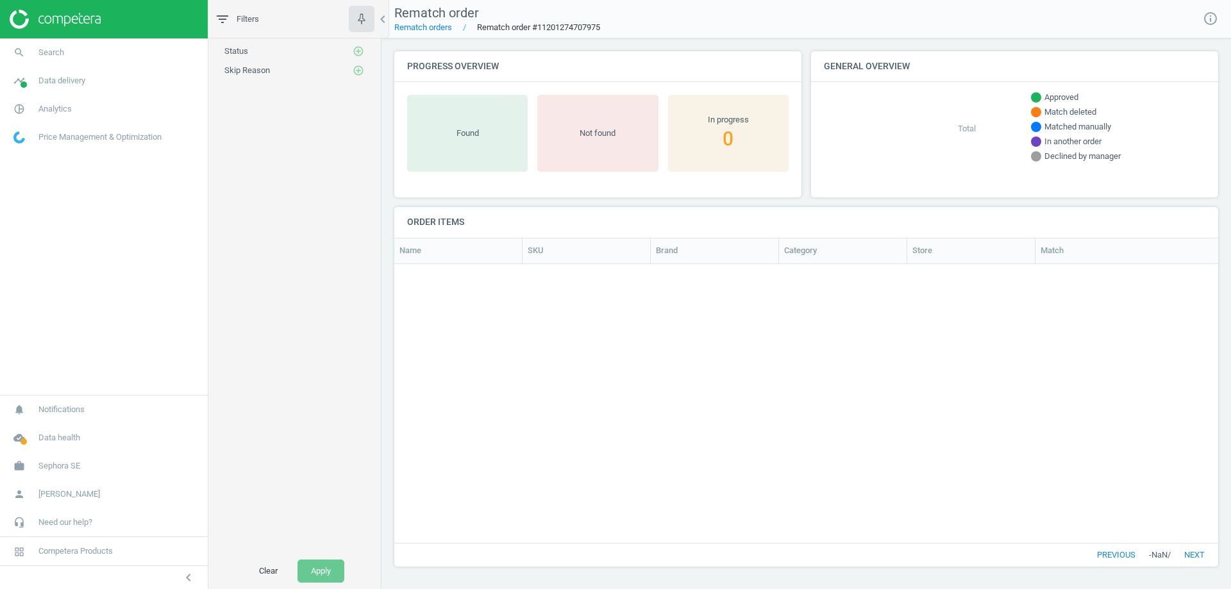
scroll to position [260, 814]
click at [415, 27] on link "Rematch orders" at bounding box center [423, 27] width 58 height 10
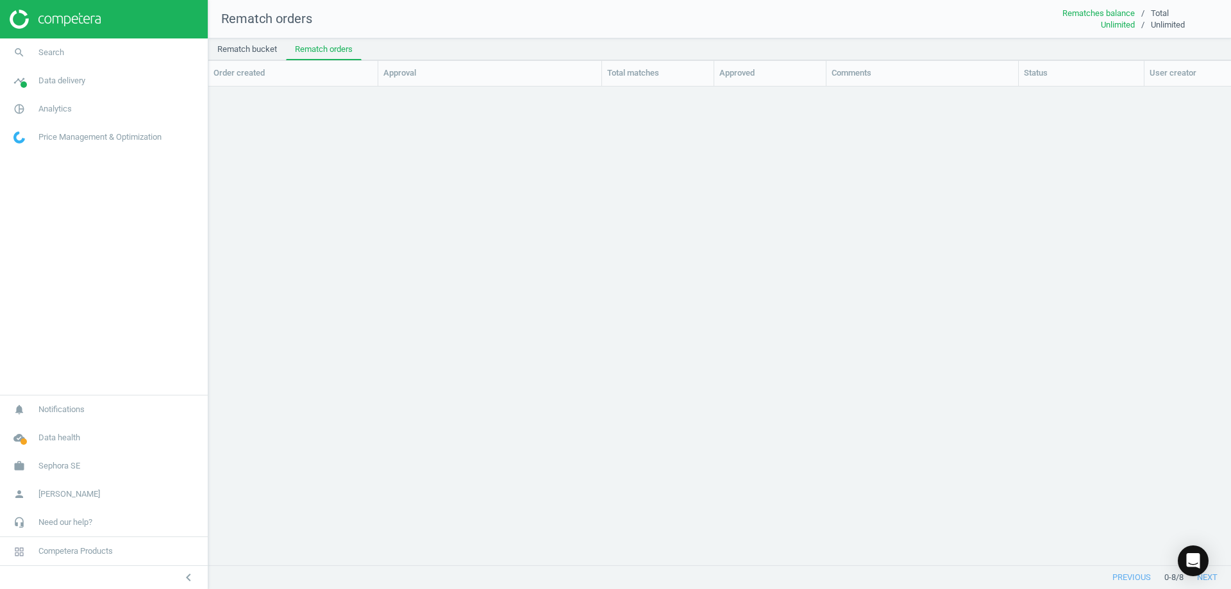
scroll to position [459, 1013]
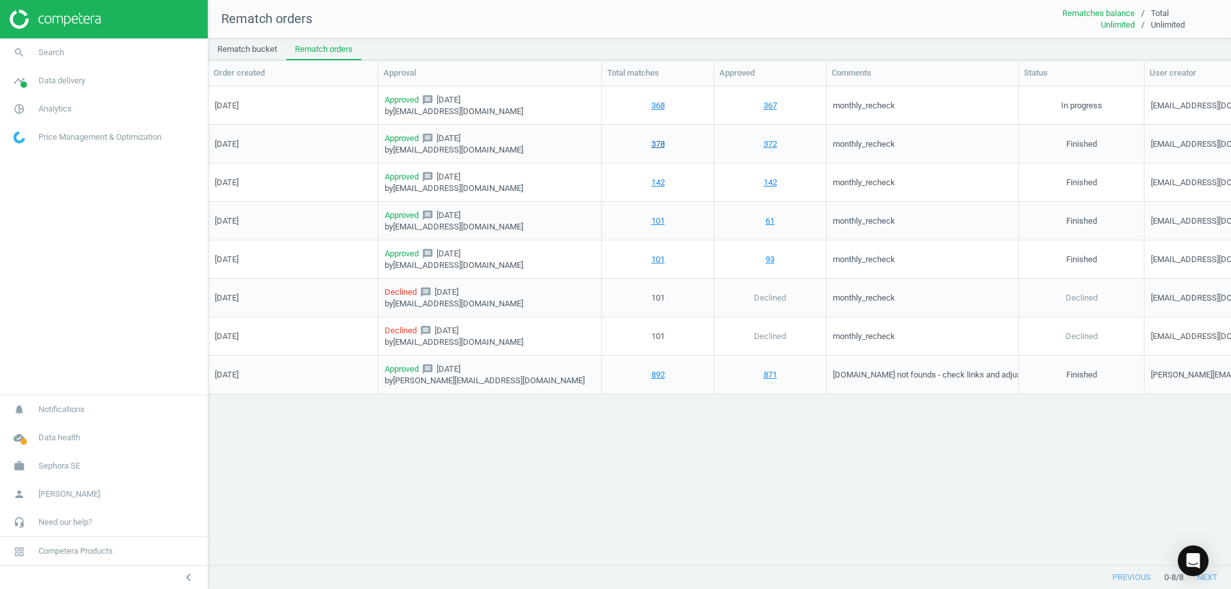
click at [655, 146] on link "378" at bounding box center [657, 144] width 13 height 12
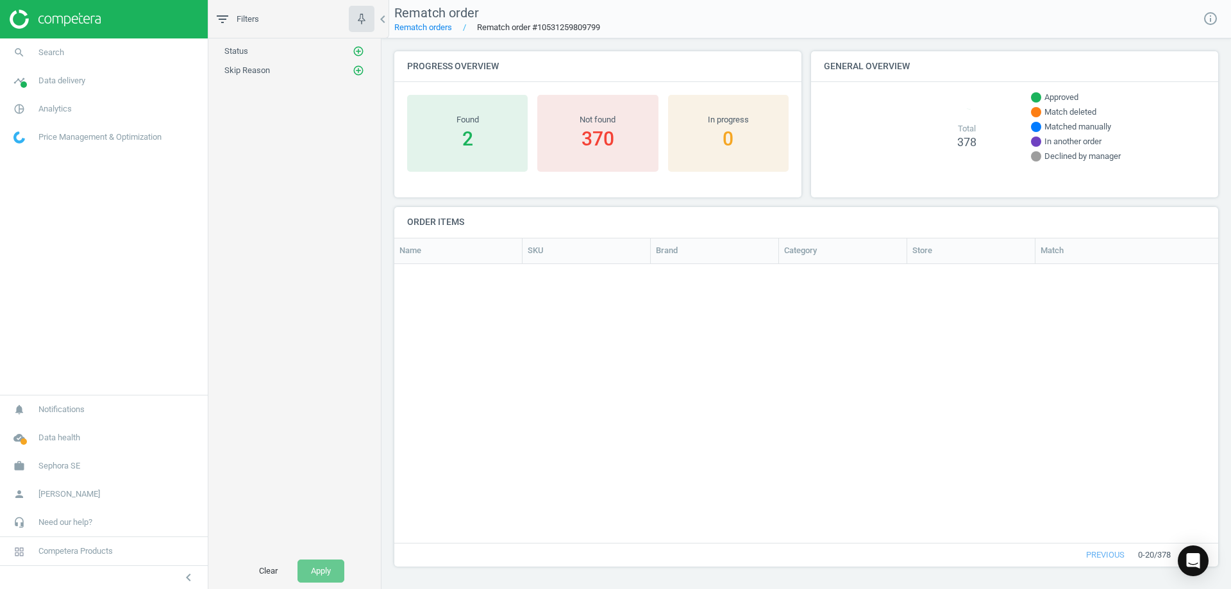
scroll to position [260, 814]
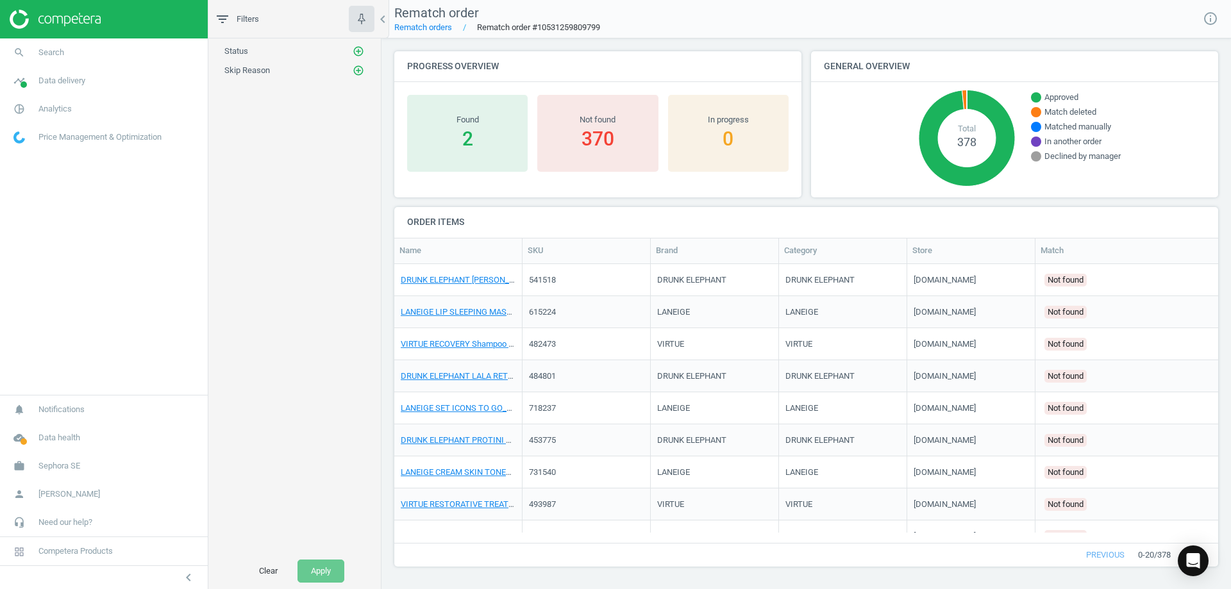
click at [464, 140] on div "2" at bounding box center [467, 139] width 108 height 26
click at [357, 46] on icon "add_circle_outline" at bounding box center [359, 52] width 12 height 12
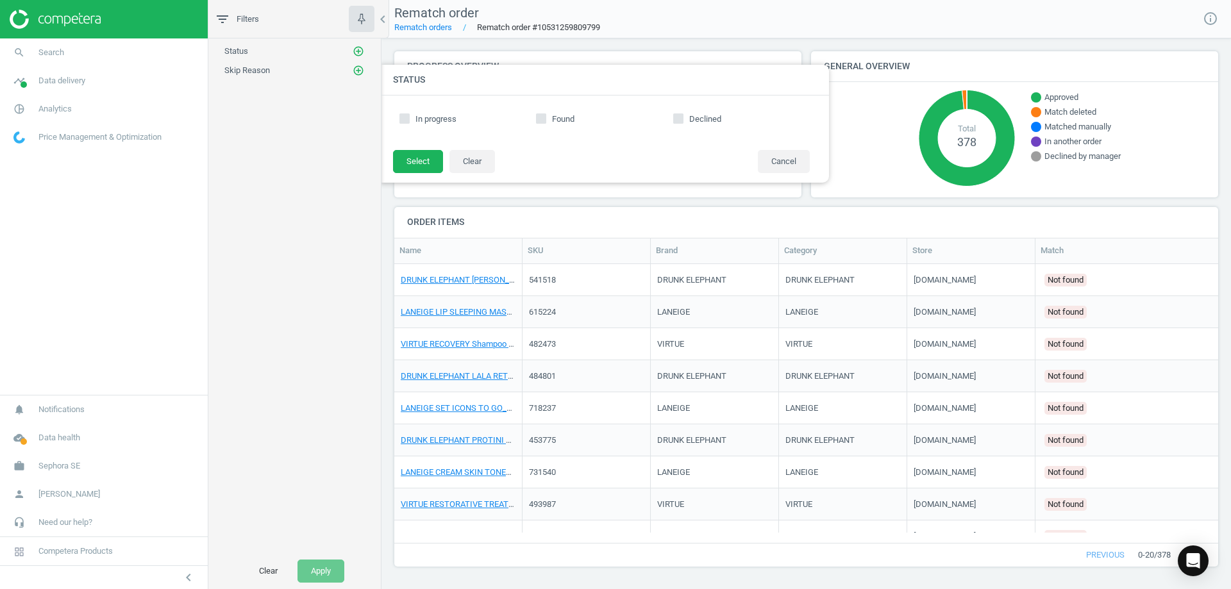
click at [551, 117] on span "Found" at bounding box center [563, 119] width 28 height 12
click at [545, 117] on input "Found" at bounding box center [541, 118] width 8 height 8
checkbox input "true"
click at [421, 160] on button "Select" at bounding box center [418, 161] width 50 height 23
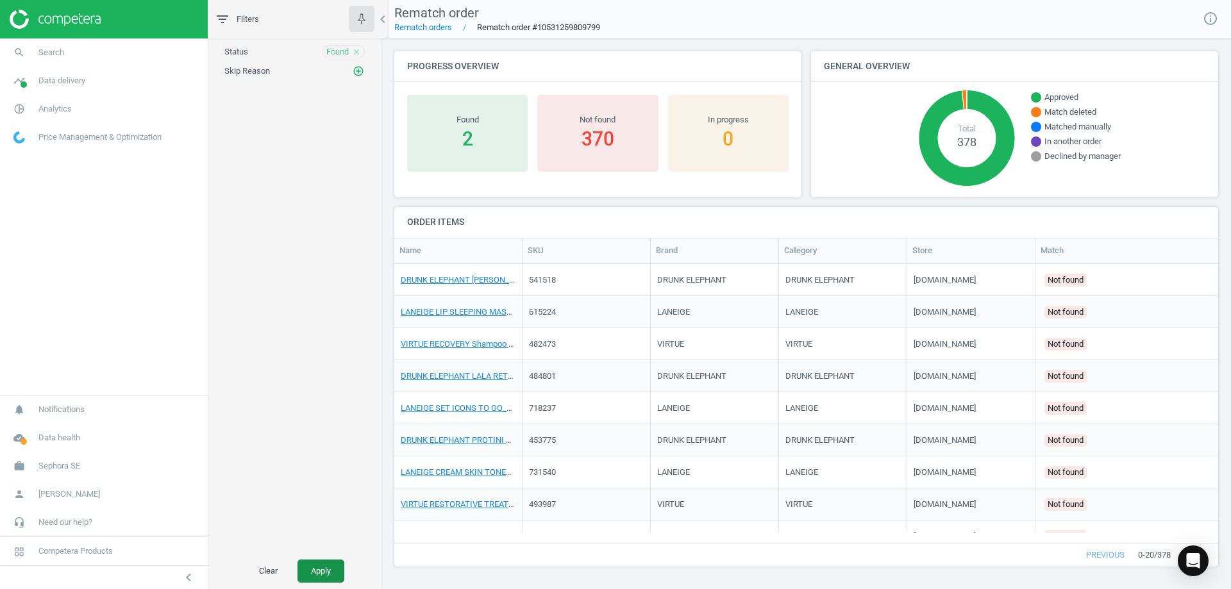
click at [319, 569] on button "Apply" at bounding box center [320, 571] width 47 height 23
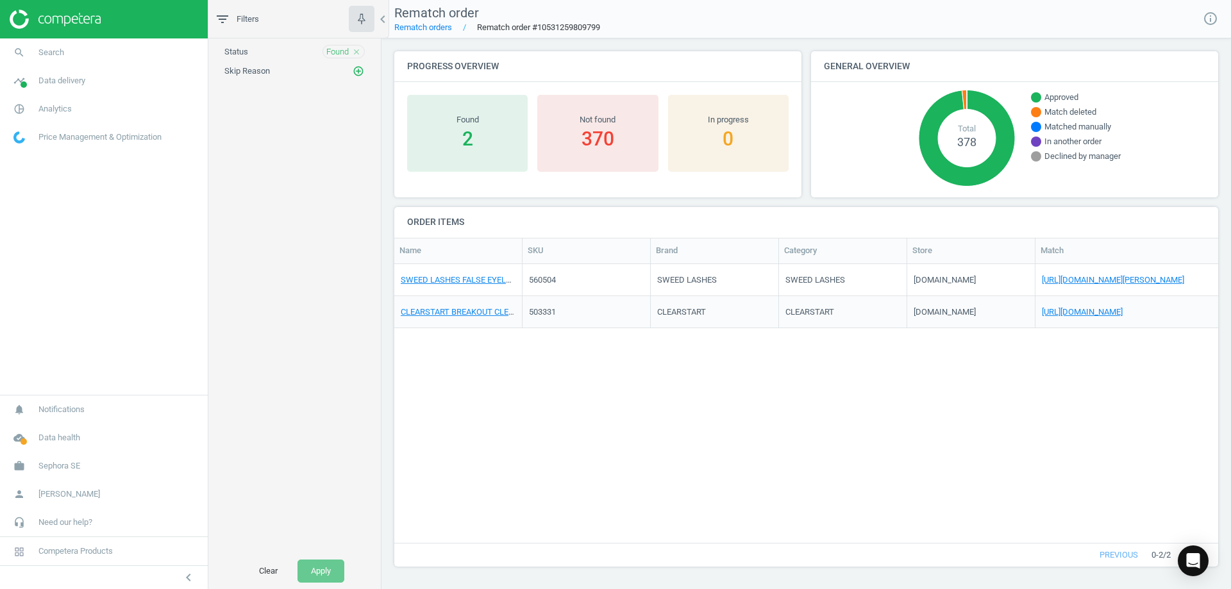
click at [357, 52] on icon "close" at bounding box center [356, 51] width 9 height 9
click at [428, 30] on link "Rematch orders" at bounding box center [423, 27] width 58 height 10
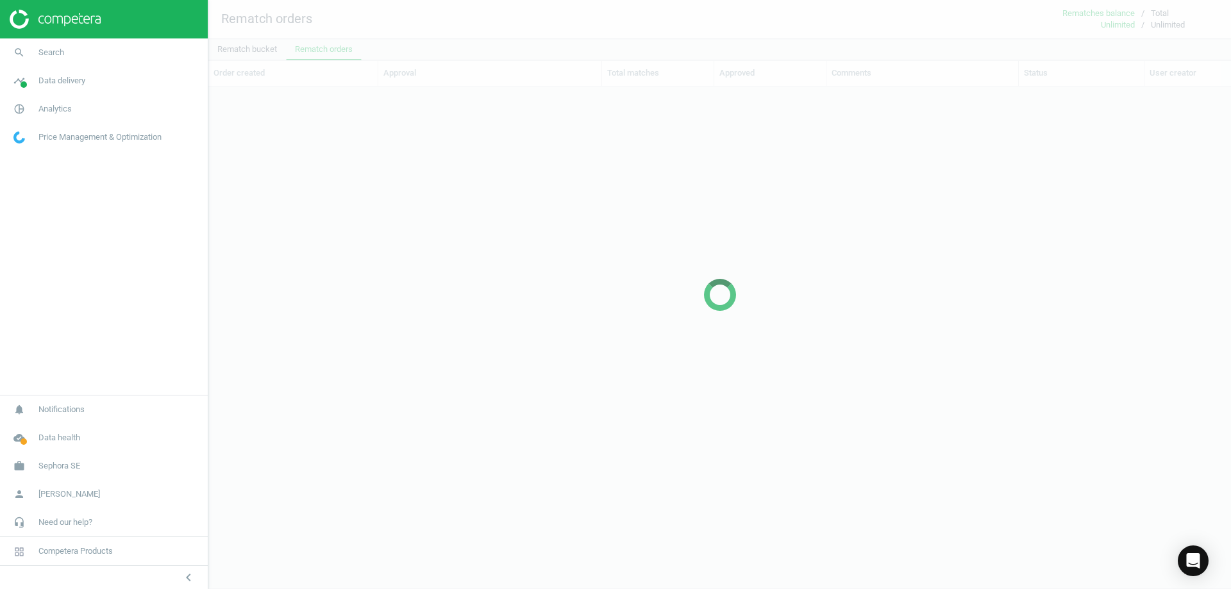
scroll to position [459, 1013]
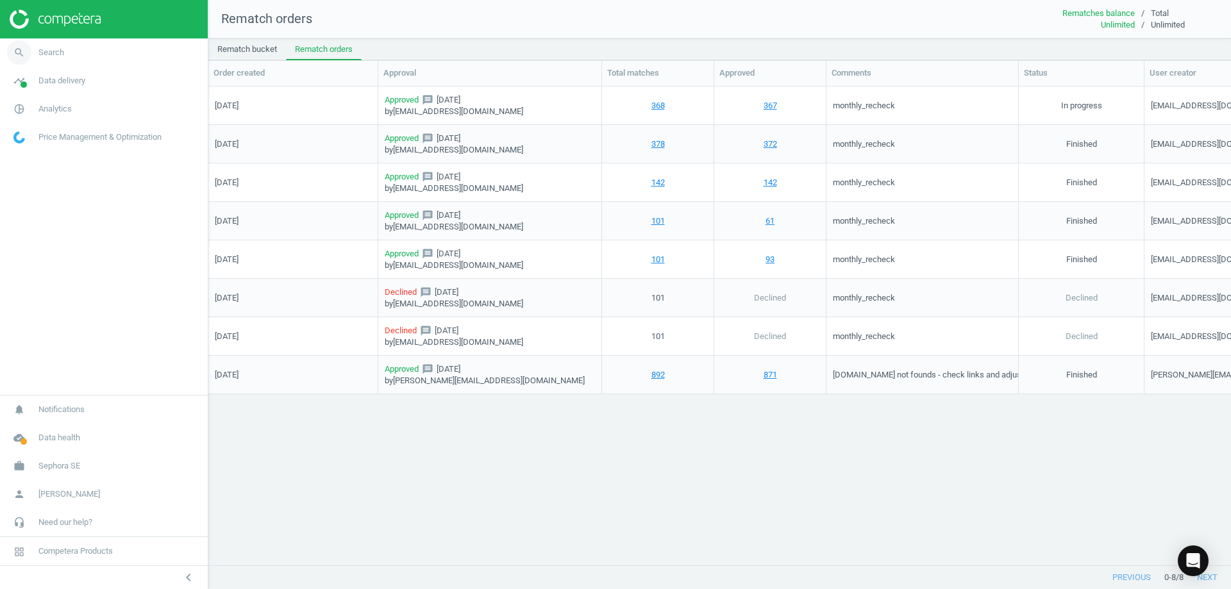
click at [43, 40] on link "search Search" at bounding box center [104, 52] width 208 height 28
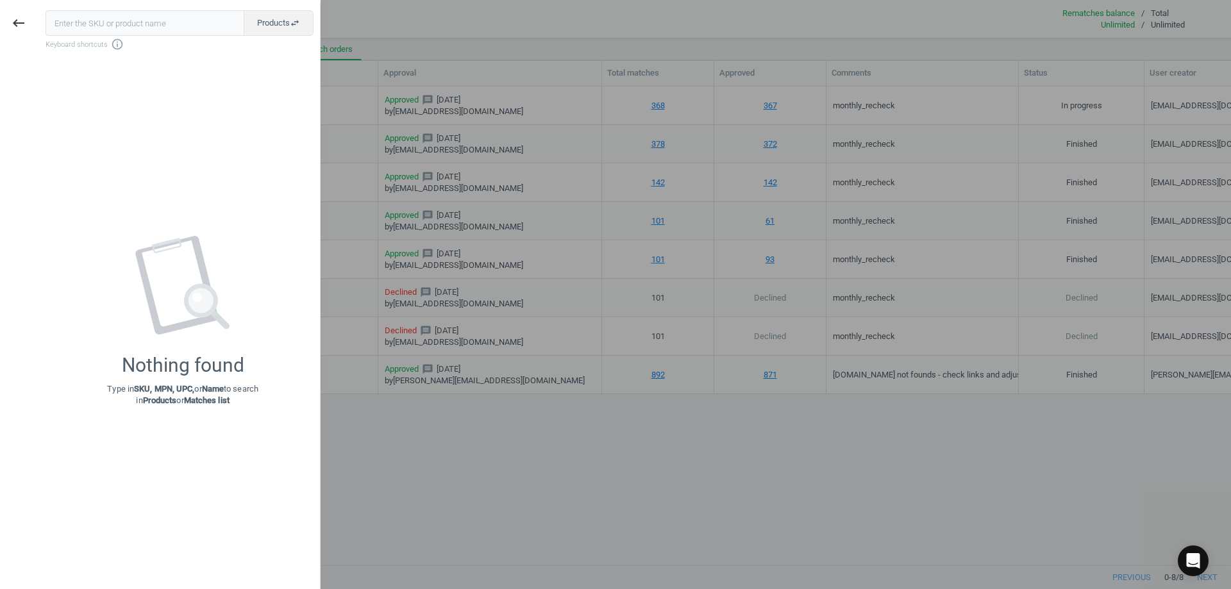
click at [447, 296] on div at bounding box center [615, 294] width 1231 height 589
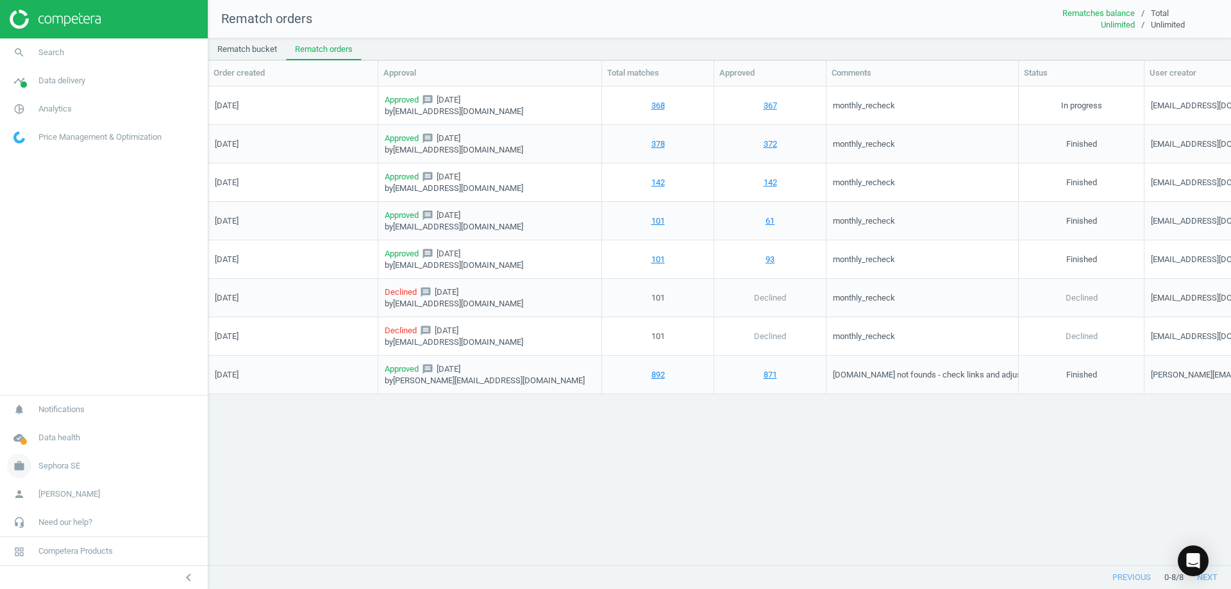
click at [68, 472] on link "work Sephora SE" at bounding box center [104, 466] width 208 height 28
click at [60, 426] on span "Switch campaign" at bounding box center [42, 428] width 57 height 10
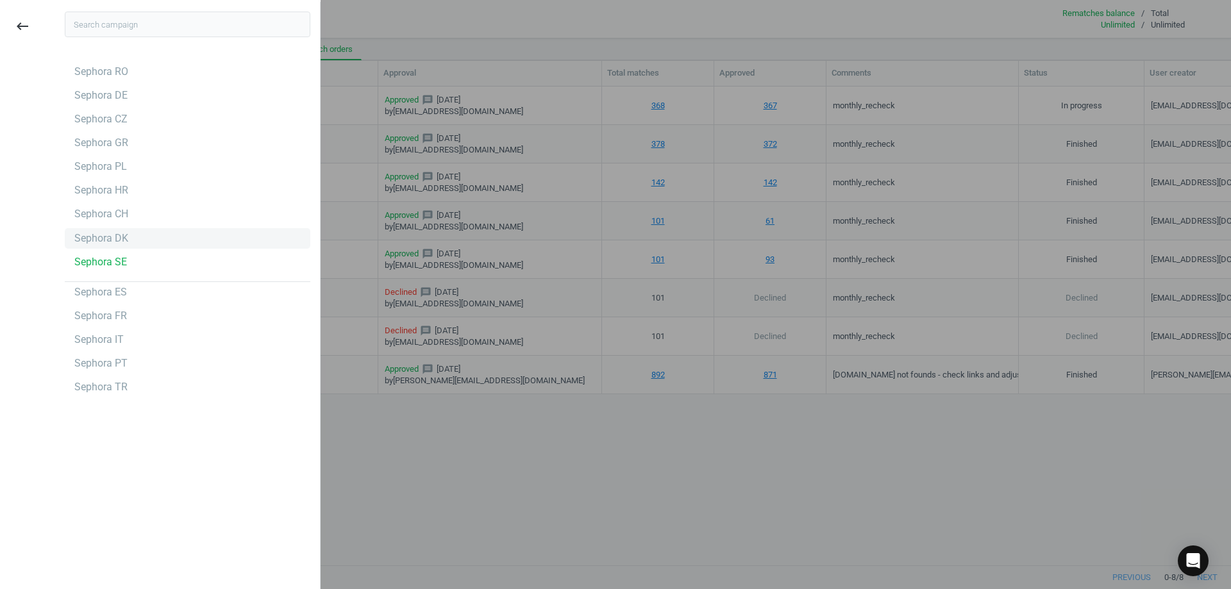
click at [159, 233] on div "Sephora DK" at bounding box center [187, 238] width 245 height 21
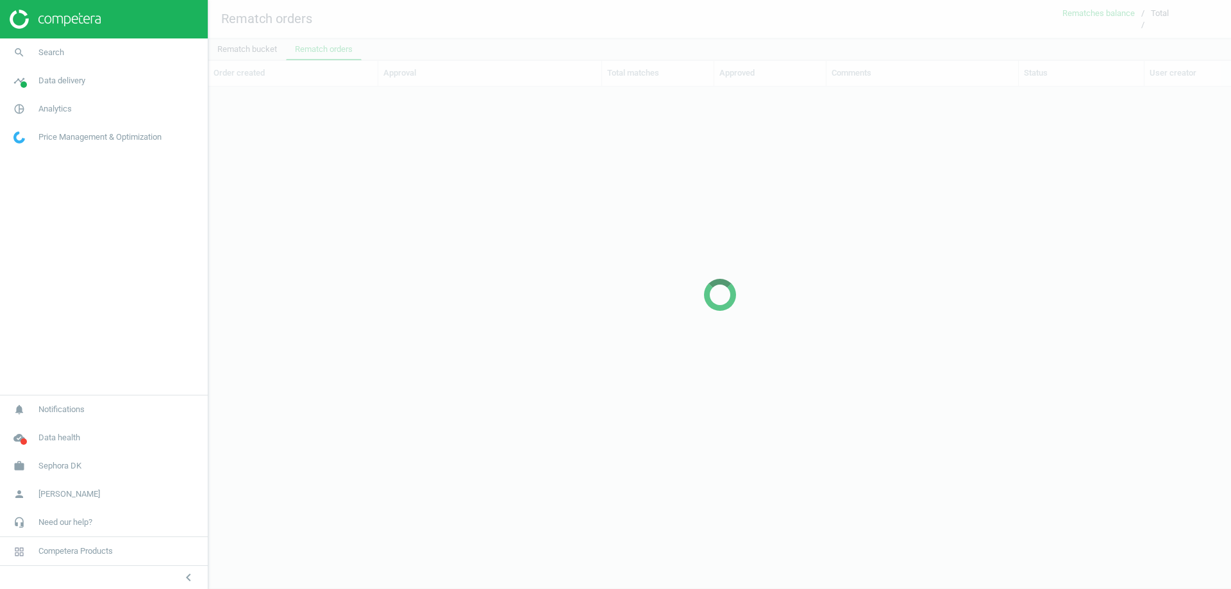
scroll to position [459, 1013]
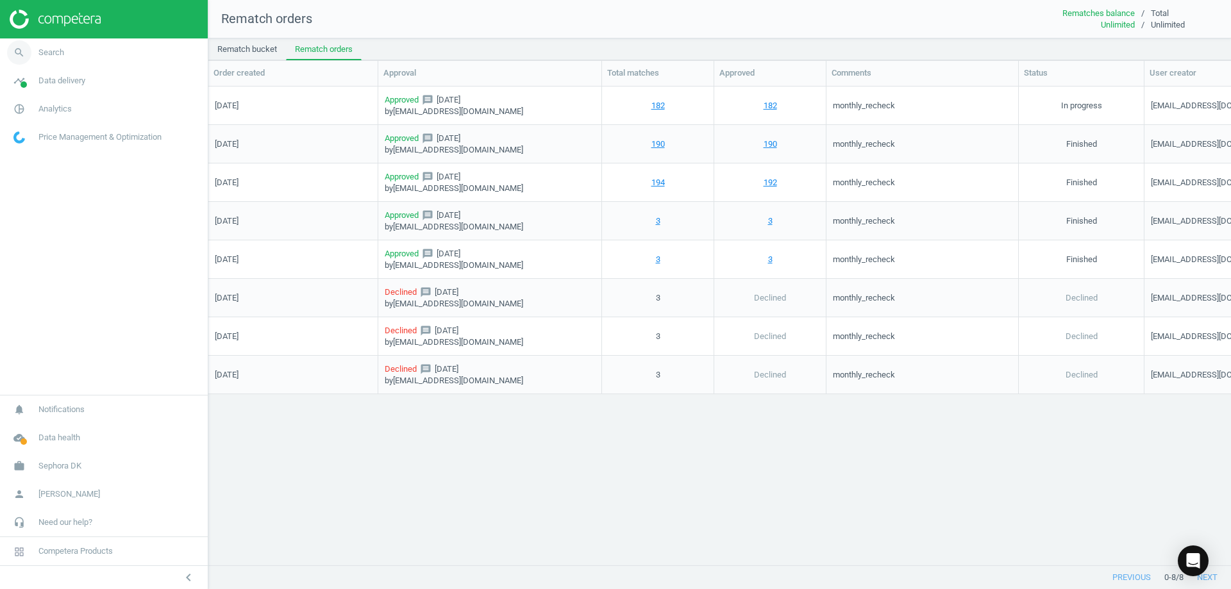
click at [60, 59] on link "search Search" at bounding box center [104, 52] width 208 height 28
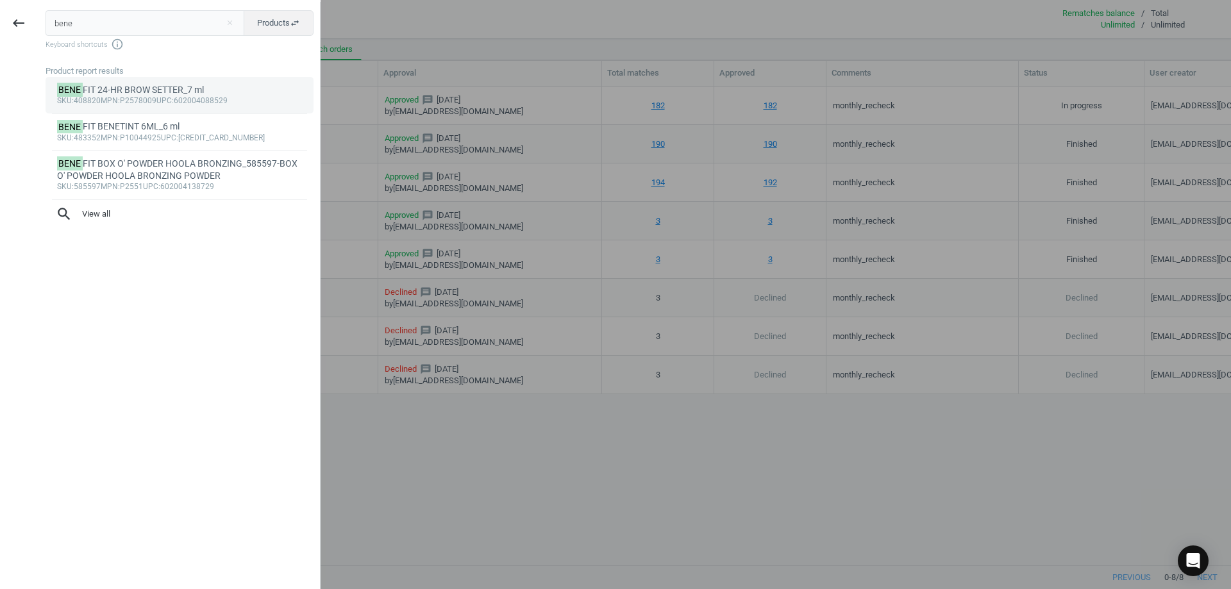
type input "bene"
click at [131, 87] on div "BENE FIT 24-HR BROW SETTER_7 ml" at bounding box center [179, 90] width 245 height 12
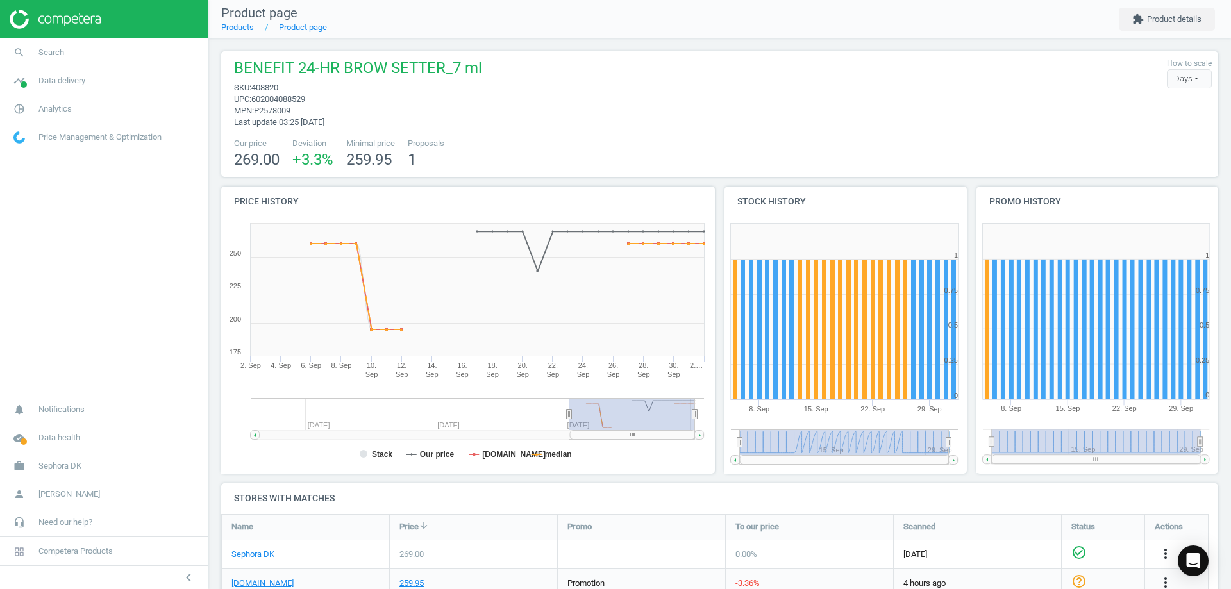
scroll to position [47, 0]
